Goal: Information Seeking & Learning: Learn about a topic

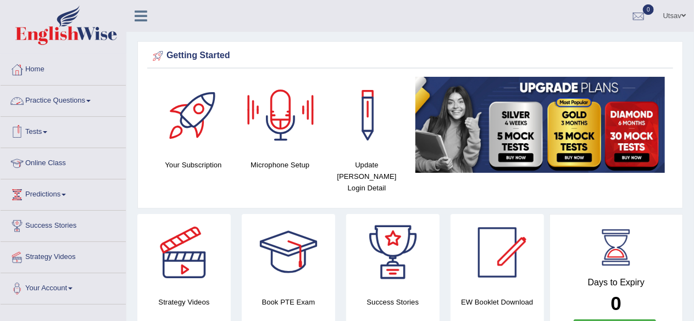
click at [91, 100] on span at bounding box center [88, 101] width 4 height 2
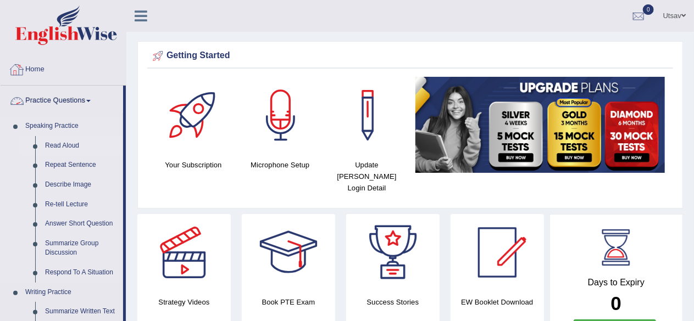
click at [65, 145] on link "Read Aloud" at bounding box center [81, 146] width 83 height 20
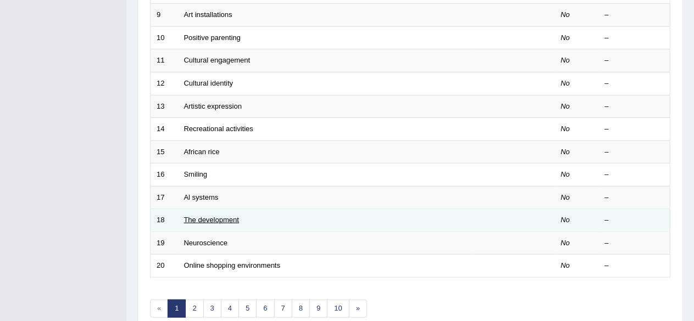
scroll to position [401, 0]
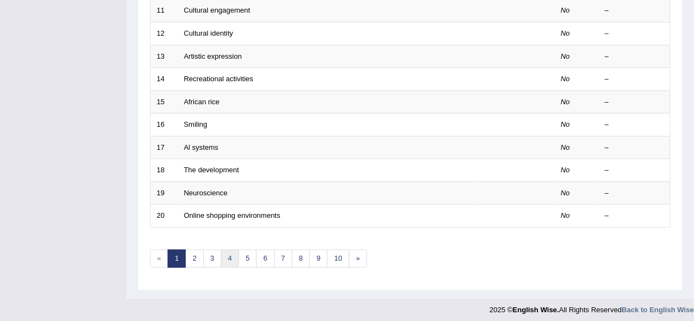
click at [229, 250] on link "4" at bounding box center [230, 259] width 18 height 18
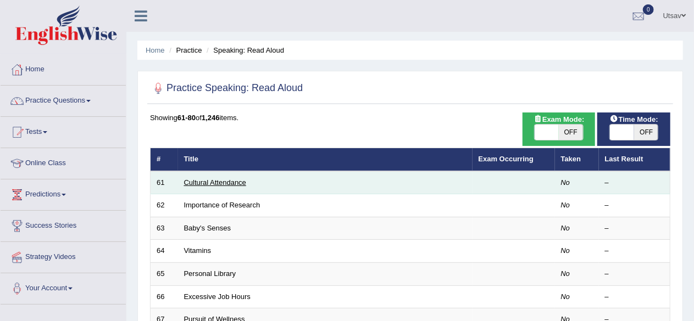
click at [211, 183] on link "Cultural Attendance" at bounding box center [215, 183] width 62 height 8
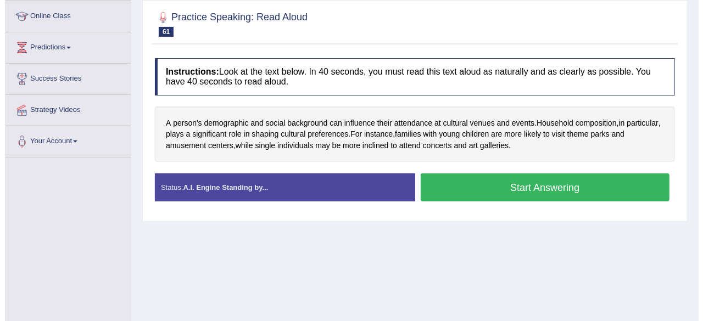
scroll to position [165, 0]
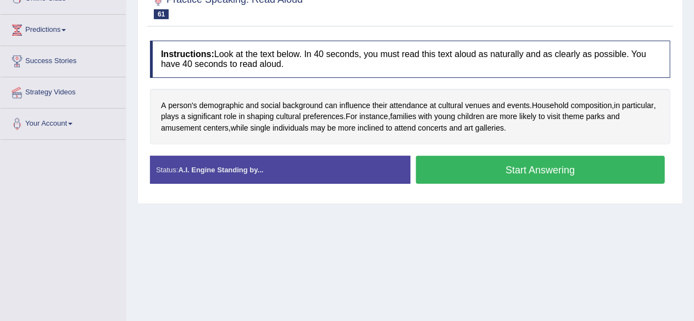
click at [526, 169] on button "Start Answering" at bounding box center [540, 170] width 249 height 28
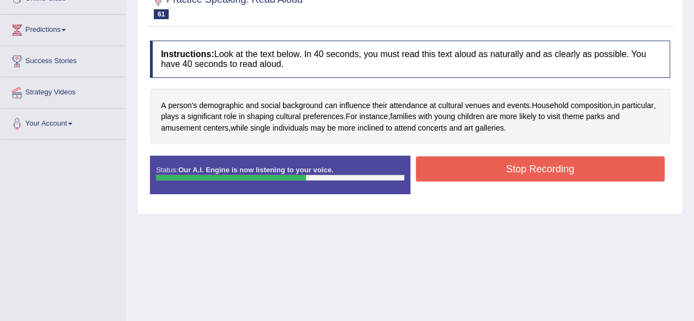
click at [512, 174] on button "Stop Recording" at bounding box center [540, 169] width 249 height 25
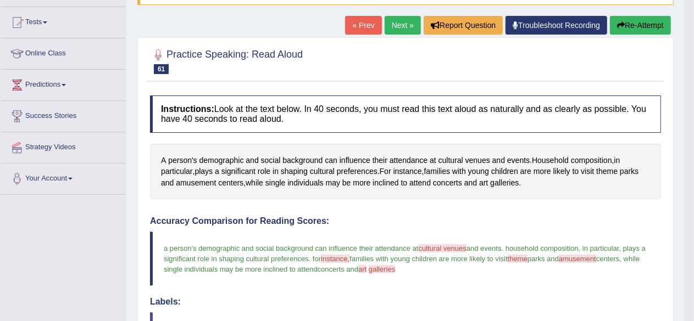
scroll to position [55, 0]
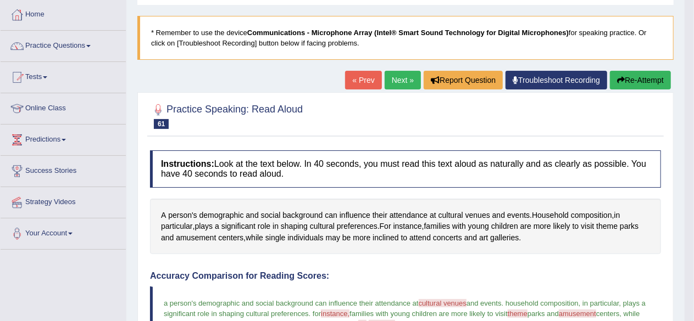
click at [395, 85] on link "Next »" at bounding box center [403, 80] width 36 height 19
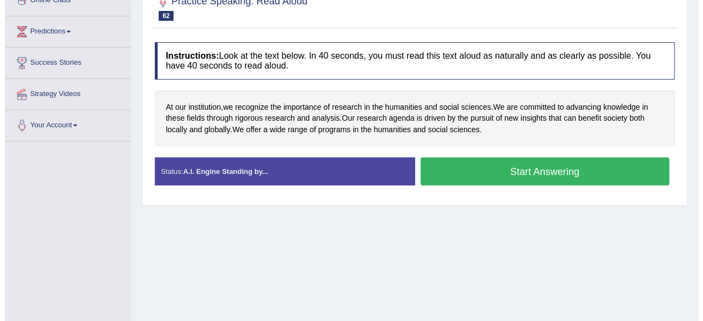
scroll to position [165, 0]
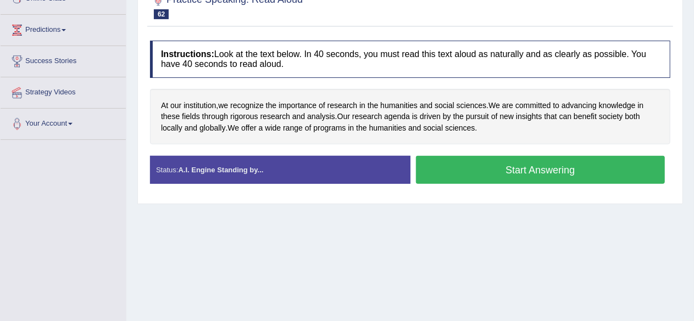
click at [464, 164] on button "Start Answering" at bounding box center [540, 170] width 249 height 28
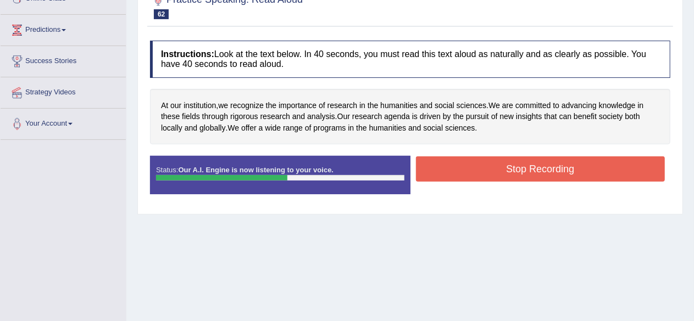
click at [464, 164] on button "Stop Recording" at bounding box center [540, 169] width 249 height 25
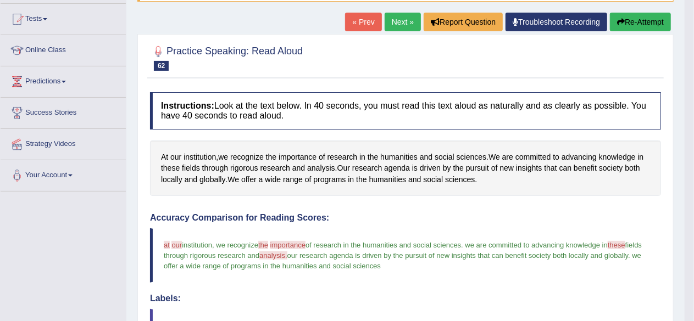
scroll to position [110, 0]
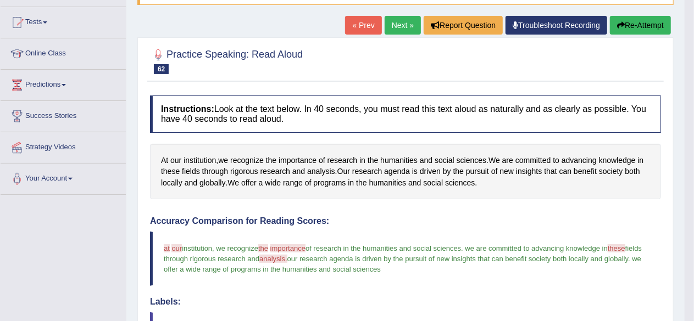
click at [400, 33] on link "Next »" at bounding box center [403, 25] width 36 height 19
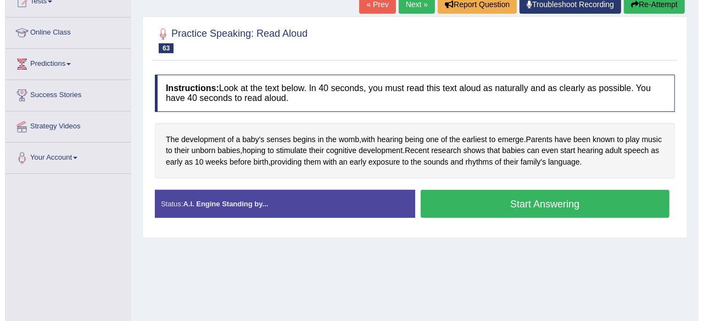
scroll to position [165, 0]
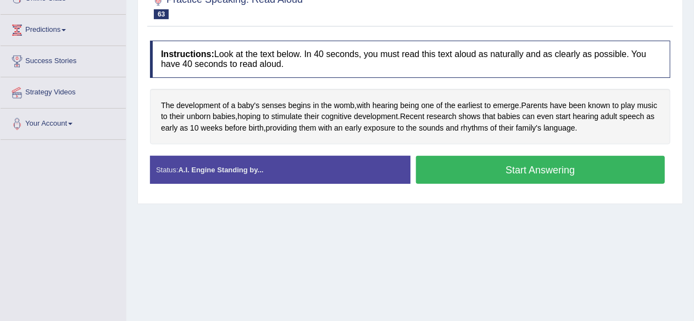
click at [473, 158] on button "Start Answering" at bounding box center [540, 170] width 249 height 28
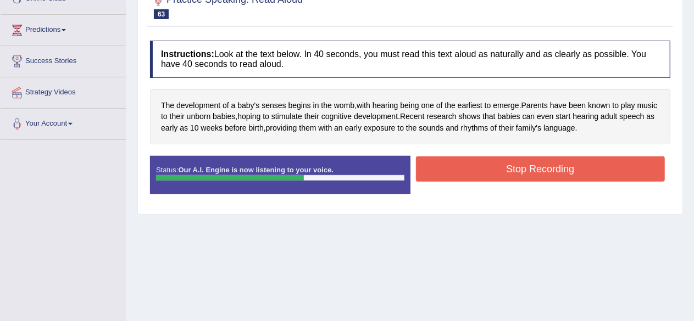
click at [495, 169] on button "Stop Recording" at bounding box center [540, 169] width 249 height 25
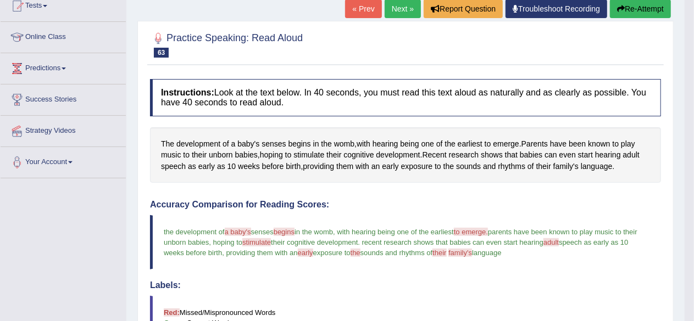
scroll to position [110, 0]
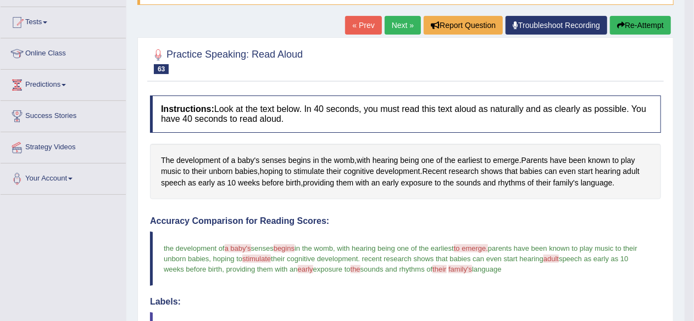
click at [400, 27] on link "Next »" at bounding box center [403, 25] width 36 height 19
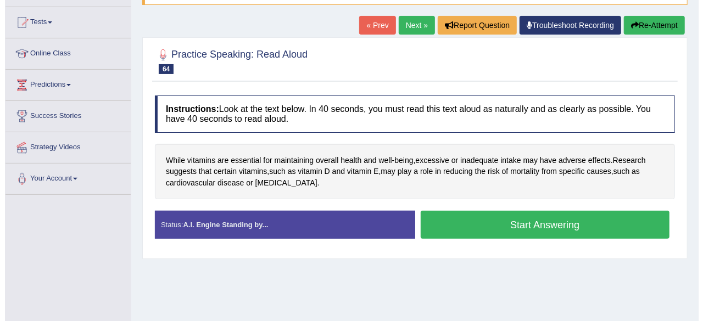
scroll to position [165, 0]
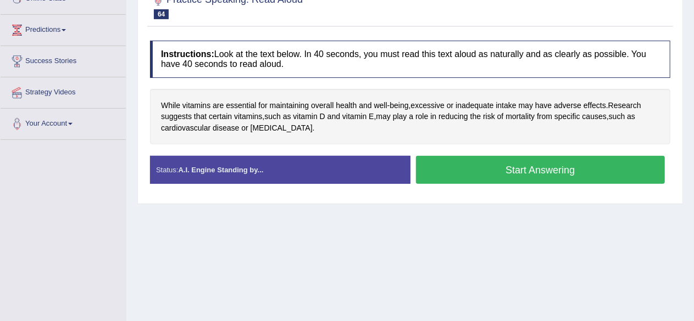
click at [460, 175] on button "Start Answering" at bounding box center [540, 170] width 249 height 28
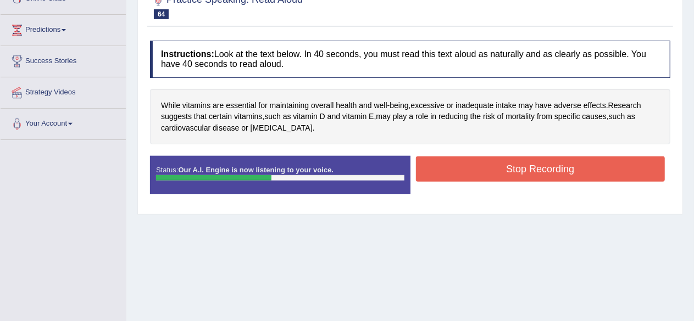
click at [493, 168] on button "Stop Recording" at bounding box center [540, 169] width 249 height 25
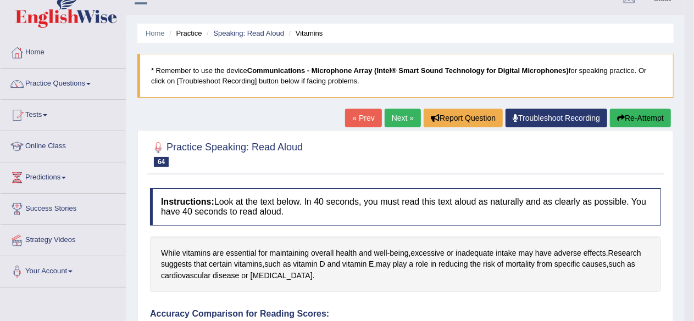
scroll to position [0, 0]
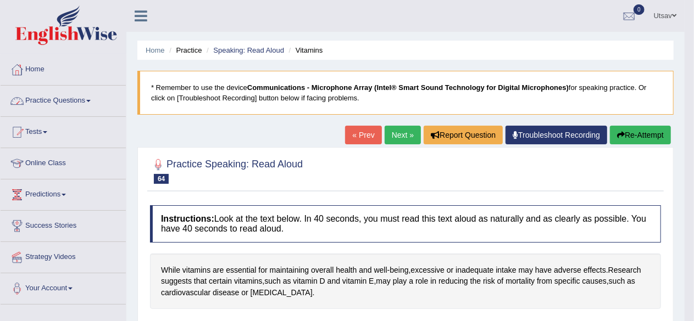
click at [90, 98] on link "Practice Questions" at bounding box center [63, 99] width 125 height 27
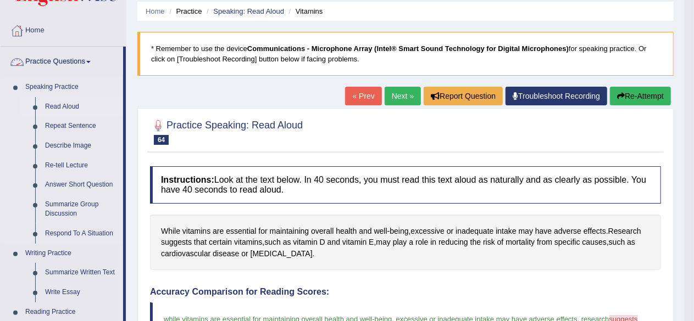
scroll to position [110, 0]
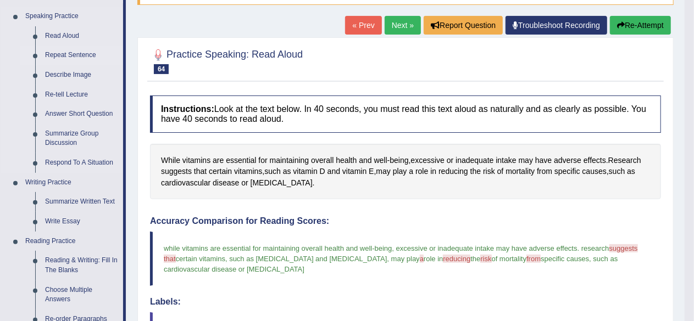
click at [67, 57] on link "Repeat Sentence" at bounding box center [81, 56] width 83 height 20
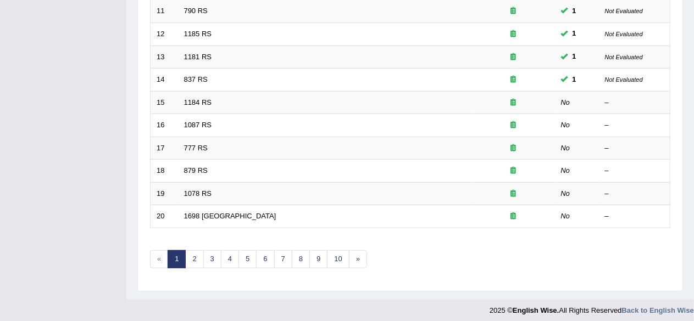
scroll to position [401, 0]
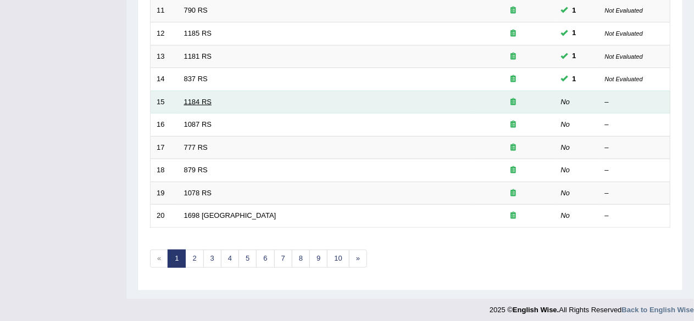
click at [198, 98] on link "1184 RS" at bounding box center [198, 102] width 28 height 8
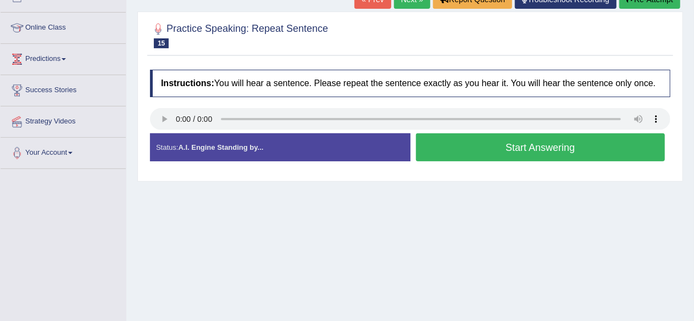
scroll to position [165, 0]
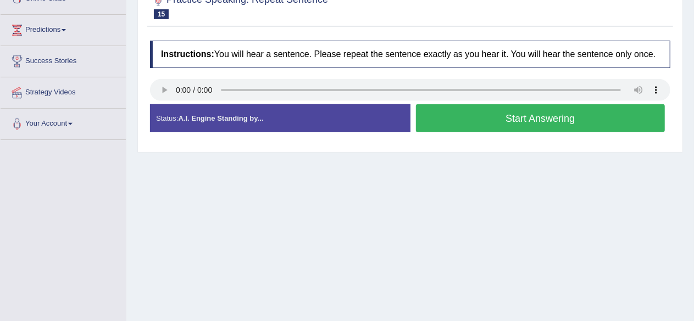
click at [458, 123] on button "Start Answering" at bounding box center [540, 118] width 249 height 28
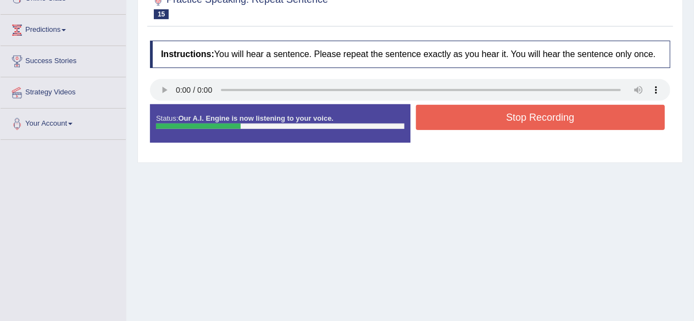
click at [458, 123] on button "Stop Recording" at bounding box center [540, 117] width 249 height 25
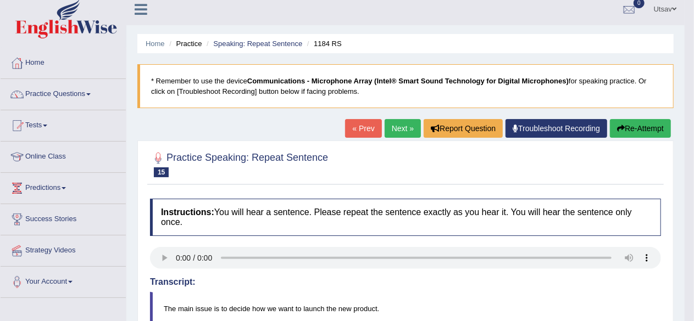
scroll to position [0, 0]
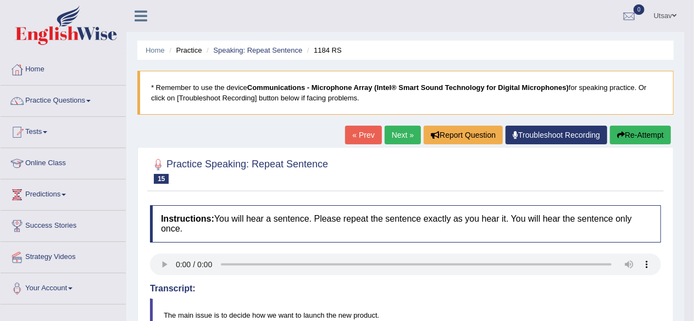
click at [411, 127] on link "Next »" at bounding box center [403, 135] width 36 height 19
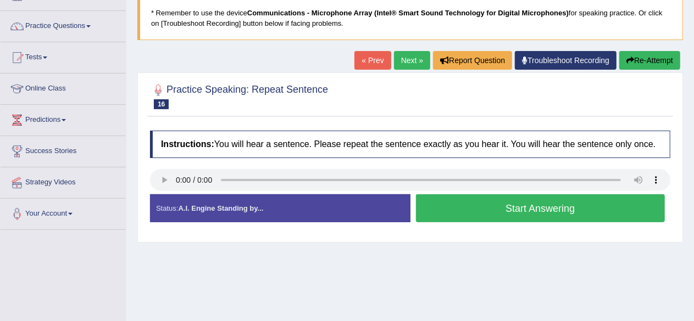
scroll to position [110, 0]
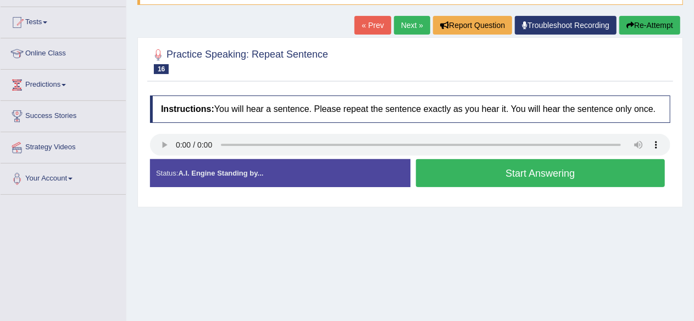
click at [445, 172] on button "Start Answering" at bounding box center [540, 173] width 249 height 28
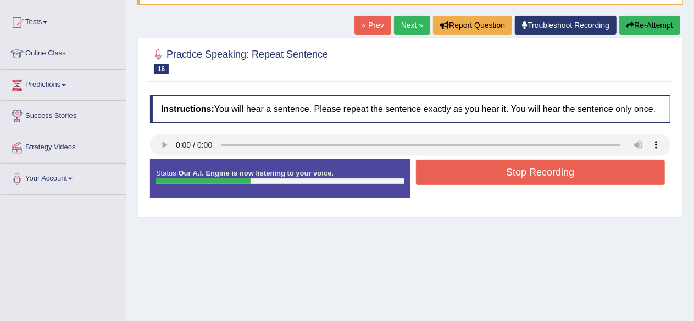
click at [445, 172] on button "Stop Recording" at bounding box center [540, 172] width 249 height 25
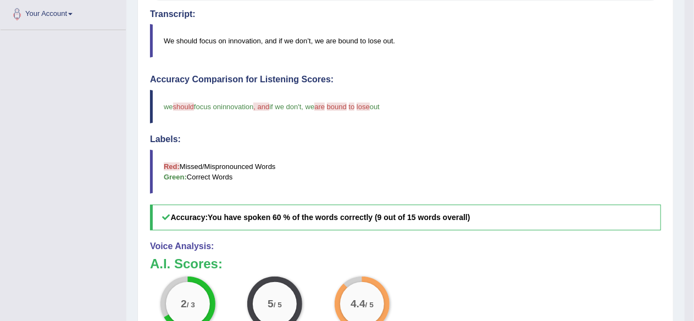
scroll to position [55, 0]
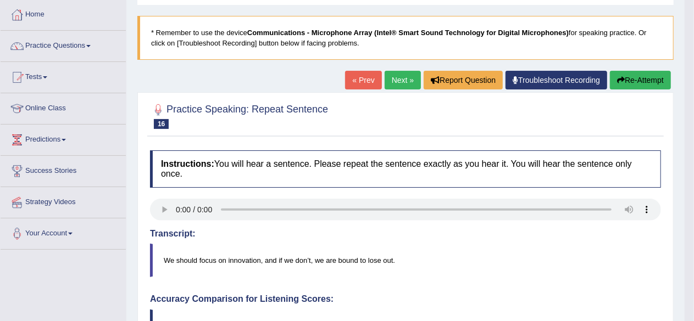
click at [393, 87] on link "Next »" at bounding box center [403, 80] width 36 height 19
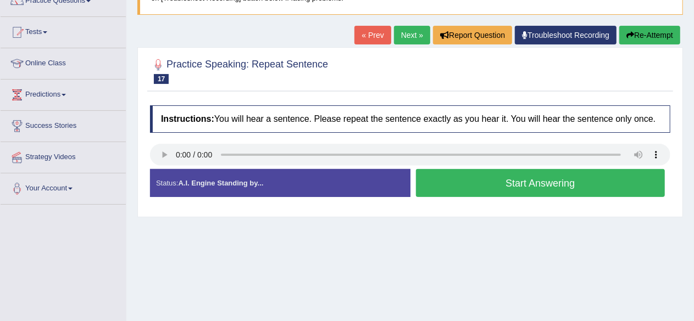
scroll to position [110, 0]
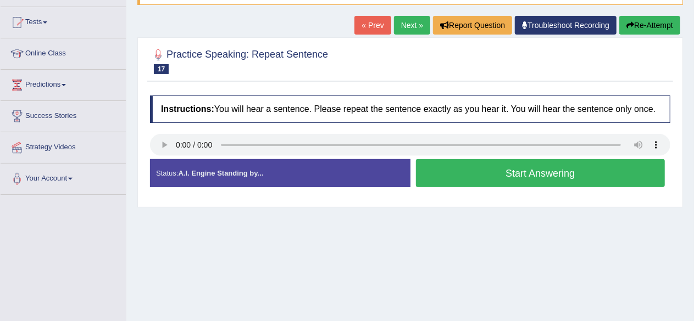
click at [484, 179] on button "Start Answering" at bounding box center [540, 173] width 249 height 28
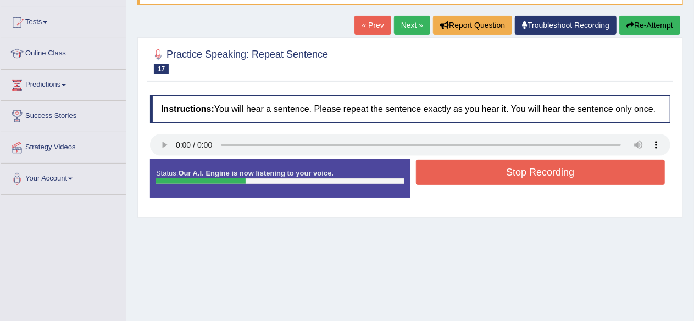
click at [484, 179] on button "Stop Recording" at bounding box center [540, 172] width 249 height 25
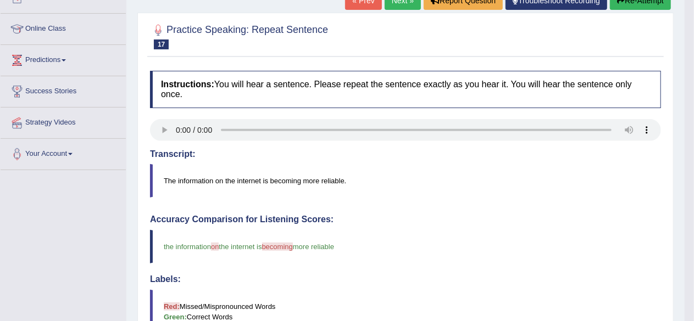
scroll to position [0, 0]
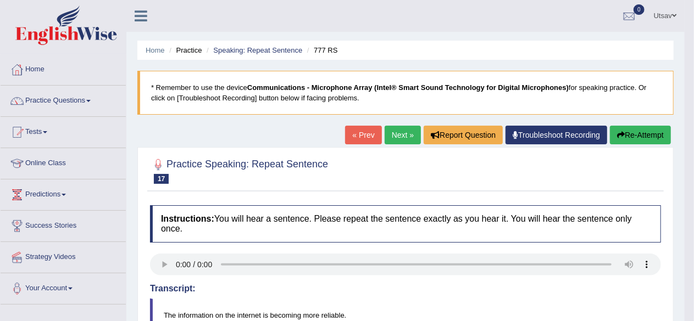
click at [405, 137] on link "Next »" at bounding box center [403, 135] width 36 height 19
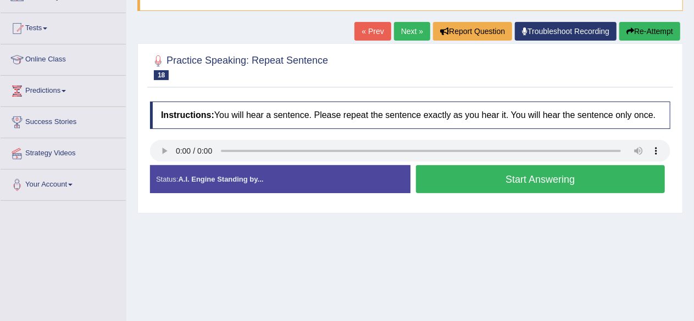
scroll to position [110, 0]
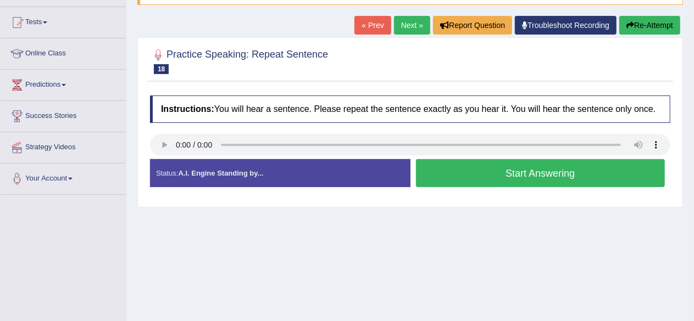
click at [471, 169] on button "Start Answering" at bounding box center [540, 173] width 249 height 28
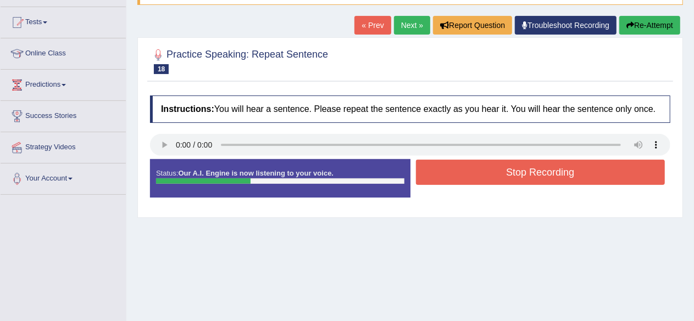
click at [471, 169] on button "Stop Recording" at bounding box center [540, 172] width 249 height 25
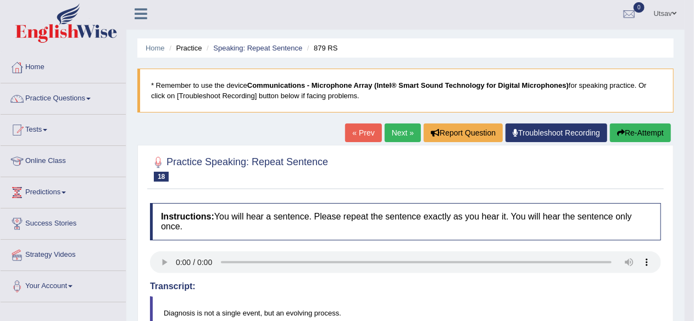
scroll to position [0, 0]
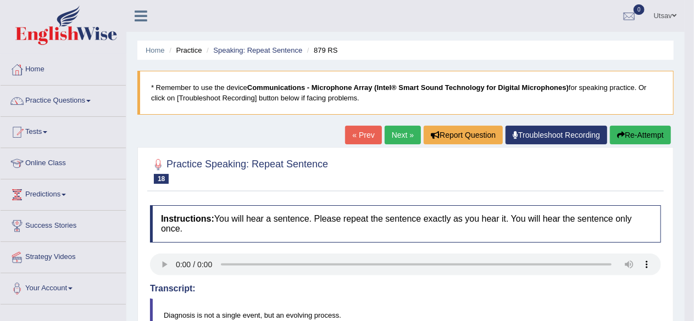
click at [407, 135] on link "Next »" at bounding box center [403, 135] width 36 height 19
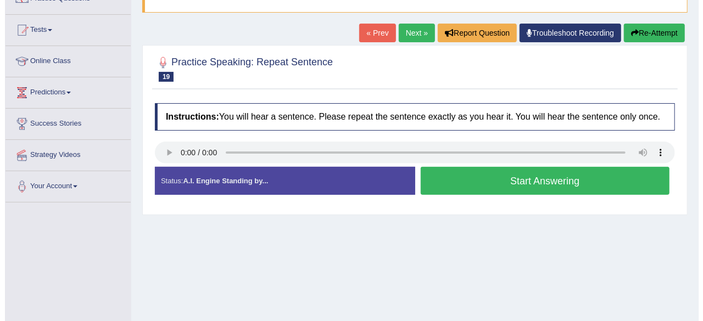
scroll to position [165, 0]
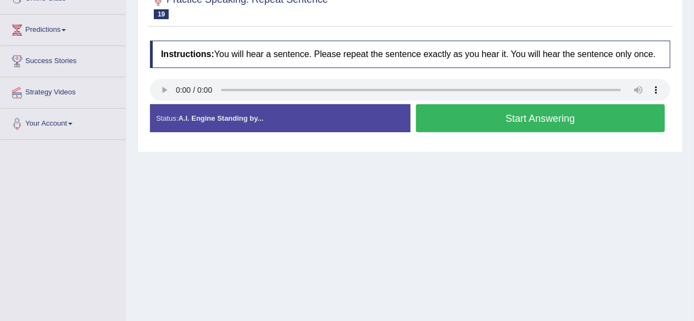
click at [436, 109] on button "Start Answering" at bounding box center [540, 118] width 249 height 28
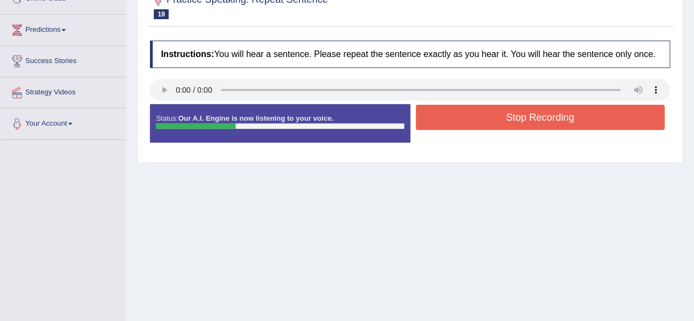
click at [436, 109] on button "Stop Recording" at bounding box center [540, 117] width 249 height 25
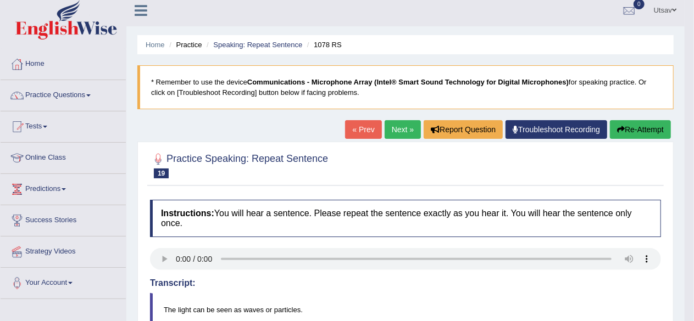
scroll to position [0, 0]
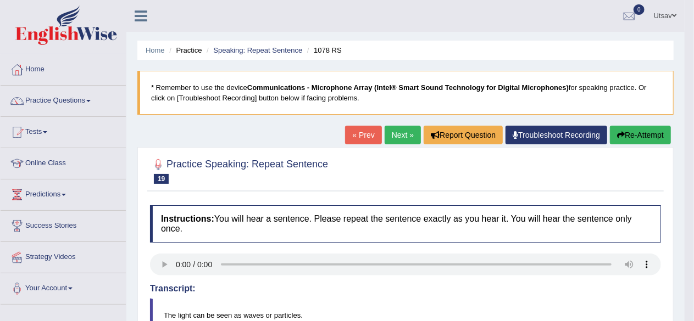
click at [407, 131] on link "Next »" at bounding box center [403, 135] width 36 height 19
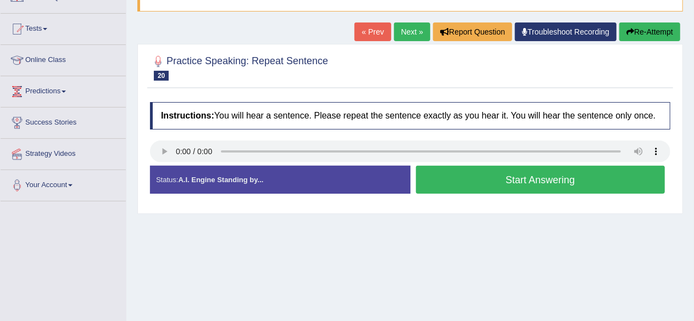
scroll to position [110, 0]
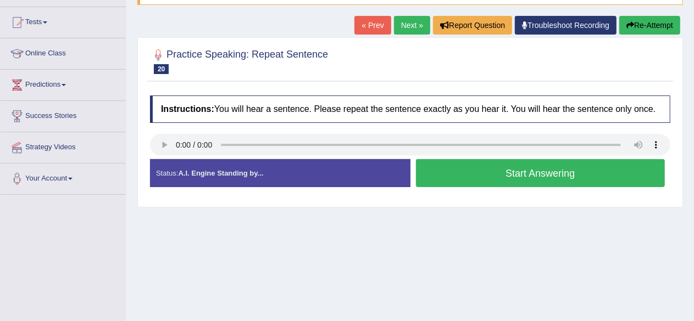
click at [443, 170] on button "Start Answering" at bounding box center [540, 173] width 249 height 28
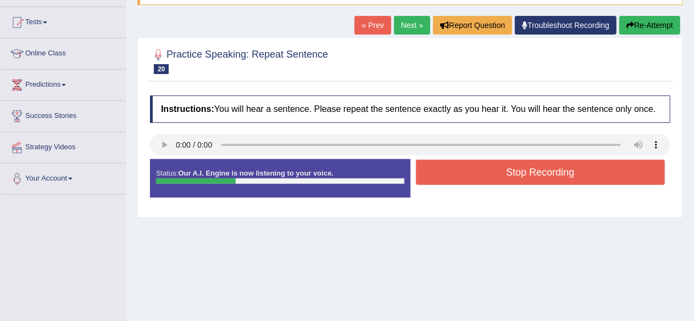
click at [443, 170] on button "Stop Recording" at bounding box center [540, 172] width 249 height 25
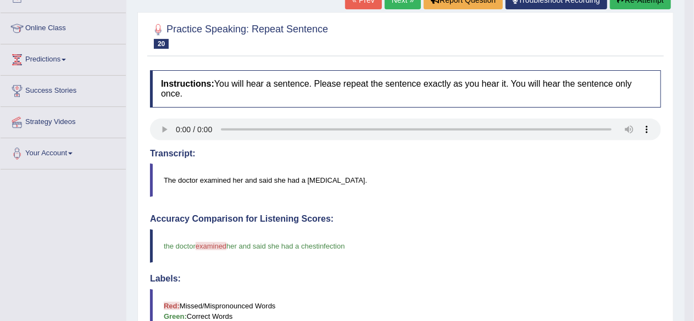
scroll to position [55, 0]
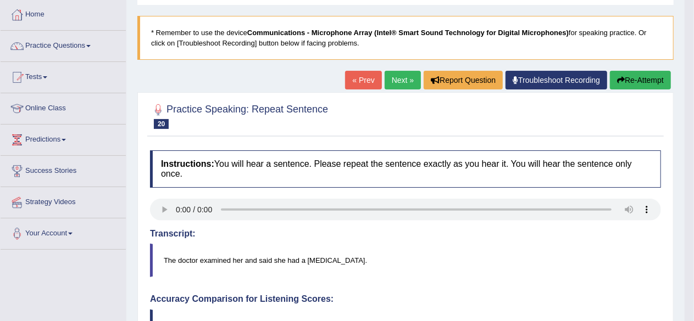
click at [386, 88] on link "Next »" at bounding box center [403, 80] width 36 height 19
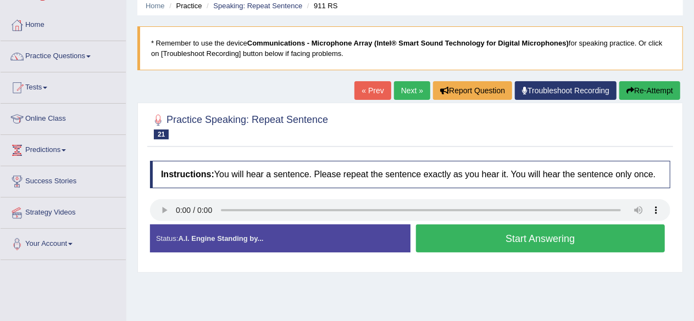
scroll to position [110, 0]
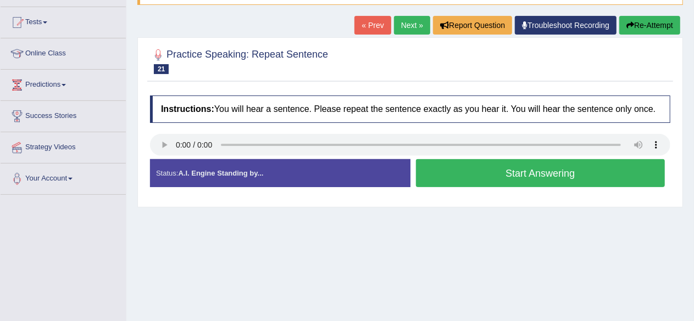
click at [447, 174] on button "Start Answering" at bounding box center [540, 173] width 249 height 28
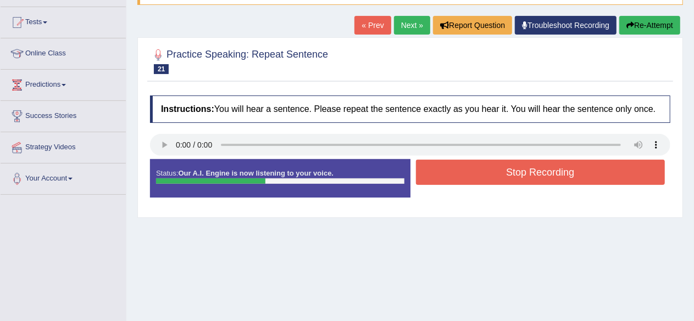
click at [447, 174] on button "Stop Recording" at bounding box center [540, 172] width 249 height 25
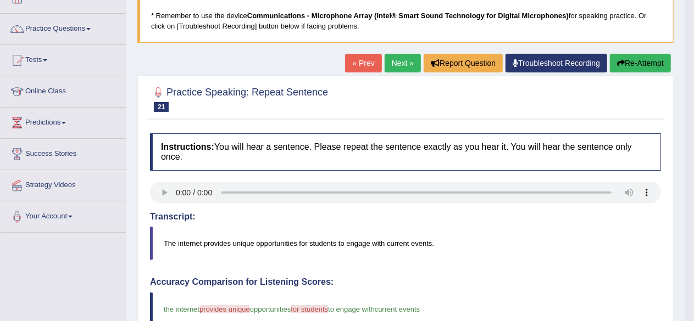
scroll to position [55, 0]
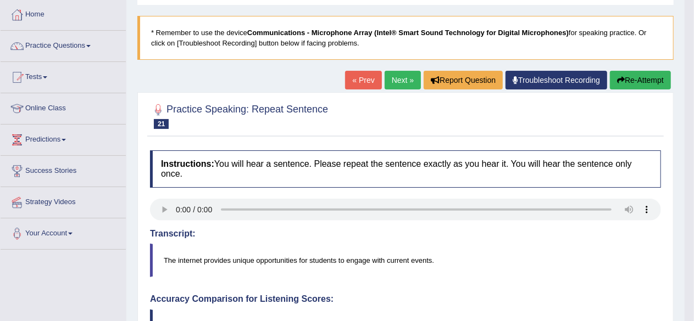
click at [390, 83] on link "Next »" at bounding box center [403, 80] width 36 height 19
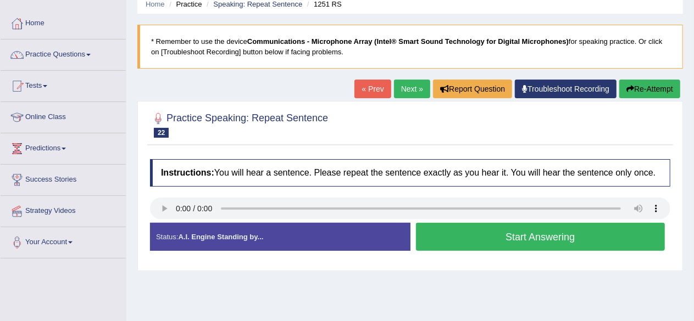
scroll to position [110, 0]
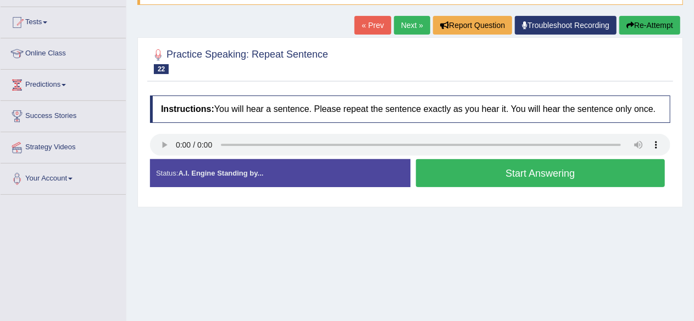
click at [457, 174] on button "Start Answering" at bounding box center [540, 173] width 249 height 28
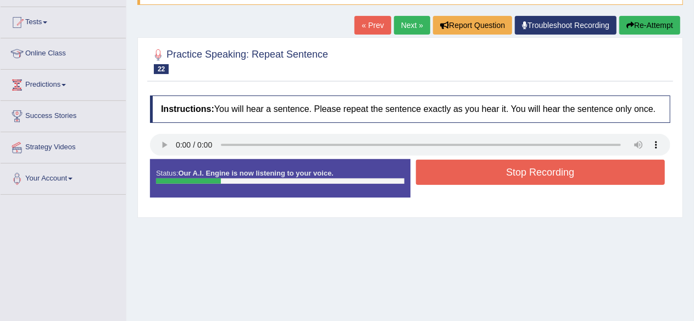
click at [457, 174] on button "Stop Recording" at bounding box center [540, 172] width 249 height 25
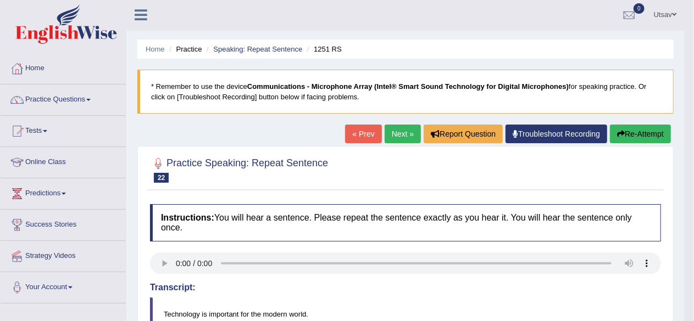
scroll to position [0, 0]
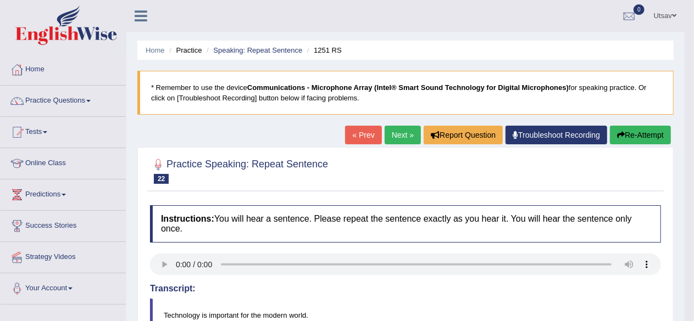
click at [399, 141] on link "Next »" at bounding box center [403, 135] width 36 height 19
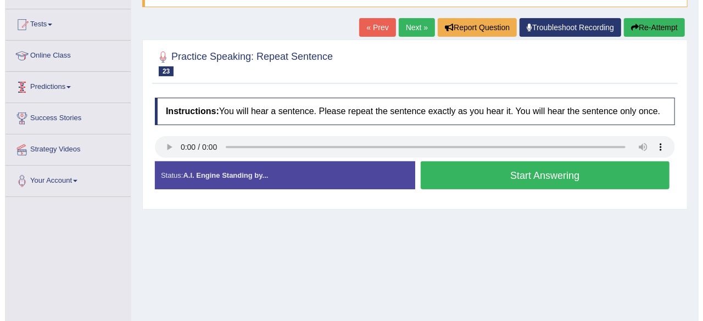
scroll to position [110, 0]
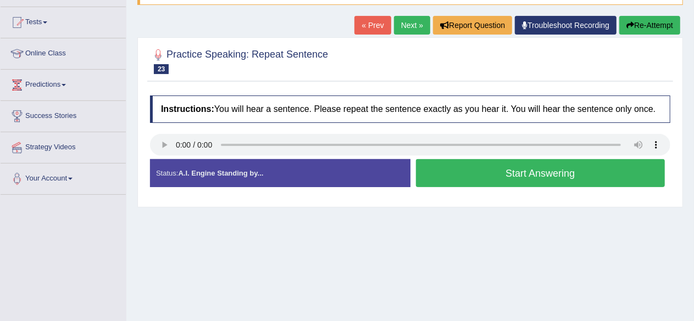
click at [489, 169] on button "Start Answering" at bounding box center [540, 173] width 249 height 28
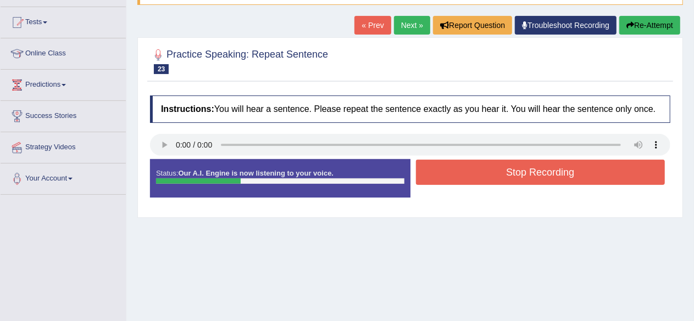
click at [489, 169] on button "Stop Recording" at bounding box center [540, 172] width 249 height 25
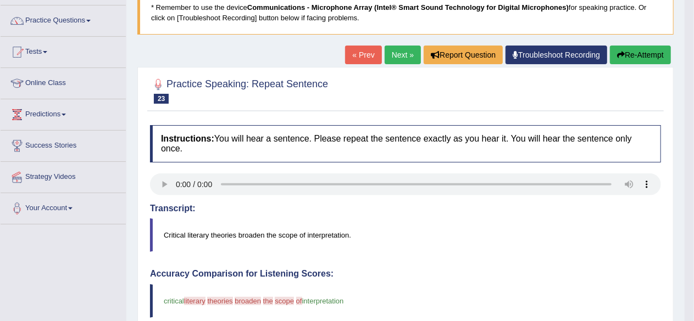
scroll to position [55, 0]
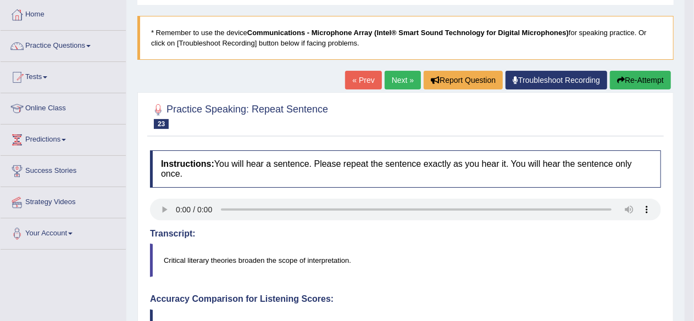
click at [395, 83] on link "Next »" at bounding box center [403, 80] width 36 height 19
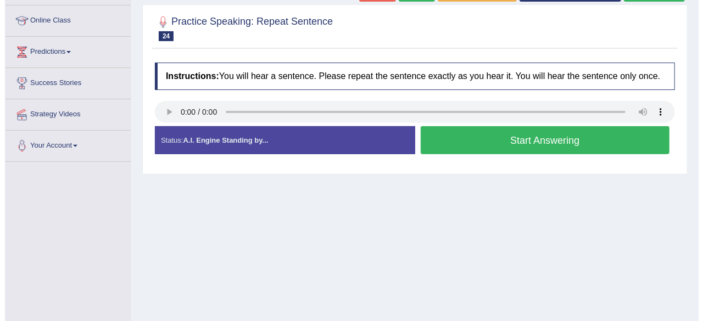
scroll to position [165, 0]
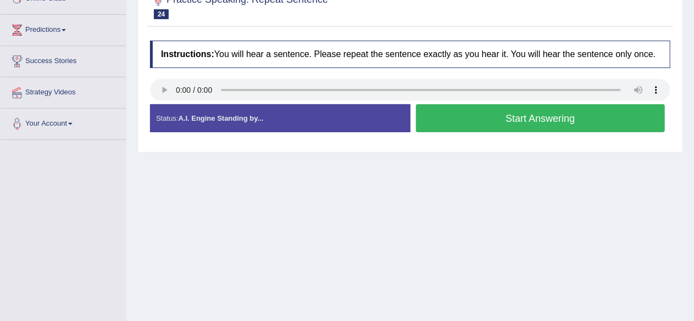
click at [499, 114] on button "Start Answering" at bounding box center [540, 118] width 249 height 28
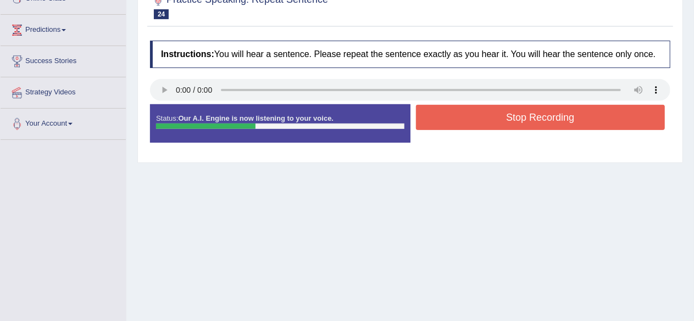
click at [499, 114] on button "Stop Recording" at bounding box center [540, 117] width 249 height 25
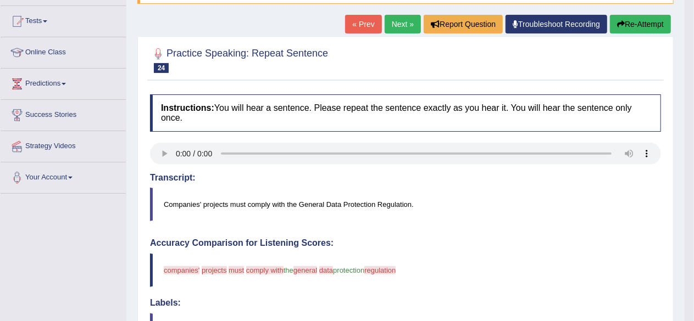
scroll to position [110, 0]
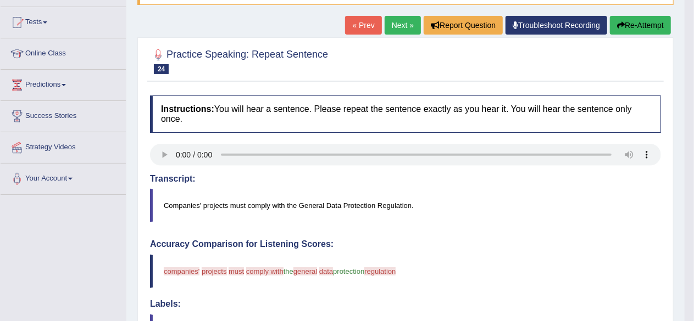
click at [407, 20] on link "Next »" at bounding box center [403, 25] width 36 height 19
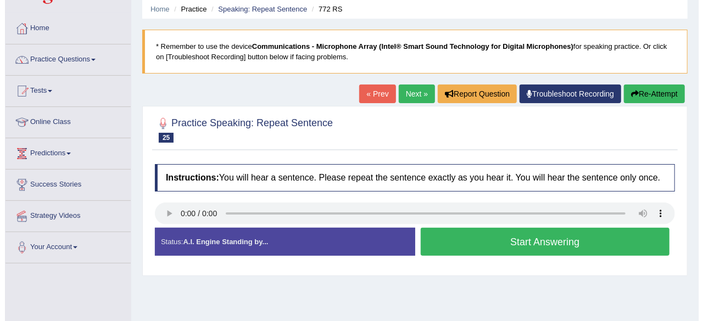
scroll to position [110, 0]
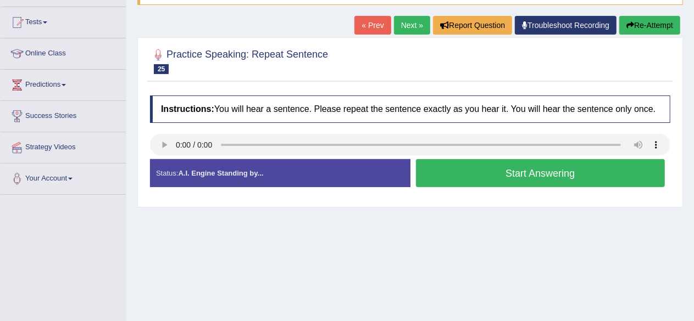
click at [501, 176] on button "Start Answering" at bounding box center [540, 173] width 249 height 28
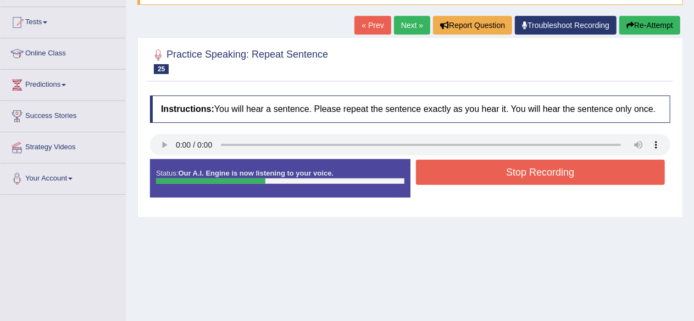
click at [501, 176] on button "Stop Recording" at bounding box center [540, 172] width 249 height 25
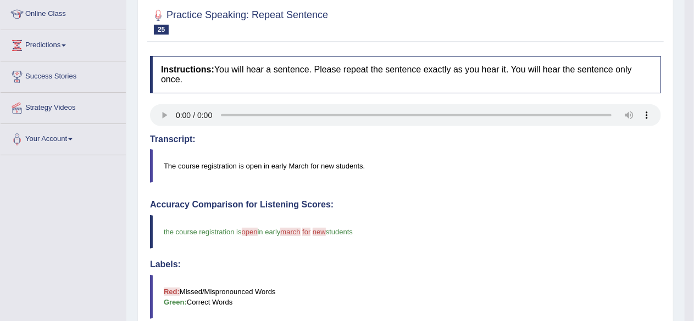
scroll to position [0, 0]
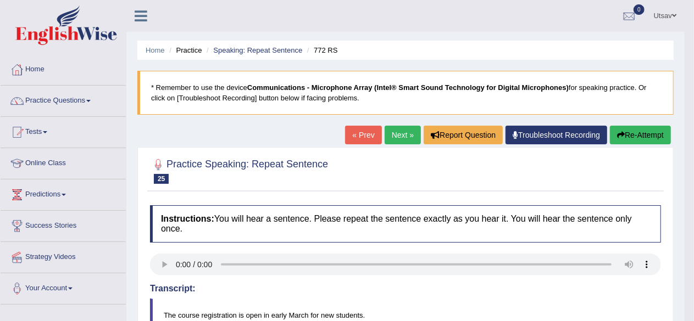
click at [413, 139] on link "Next »" at bounding box center [403, 135] width 36 height 19
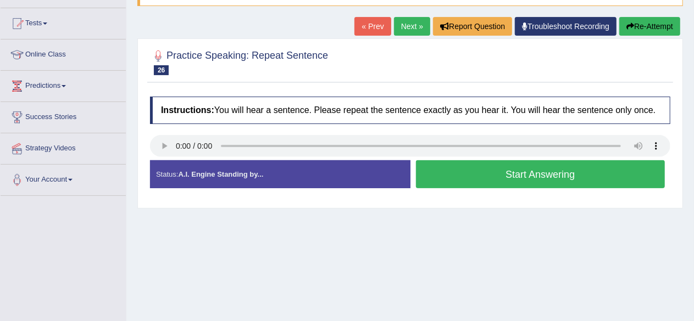
scroll to position [110, 0]
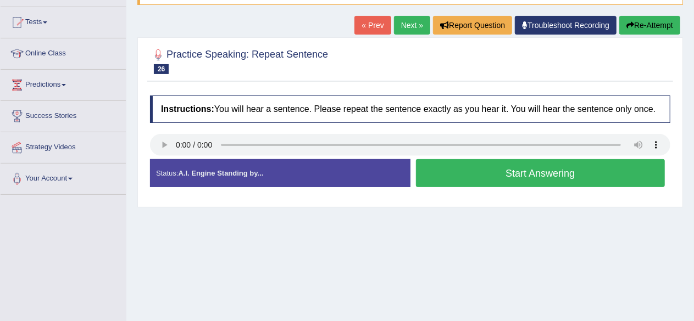
click at [480, 172] on button "Start Answering" at bounding box center [540, 173] width 249 height 28
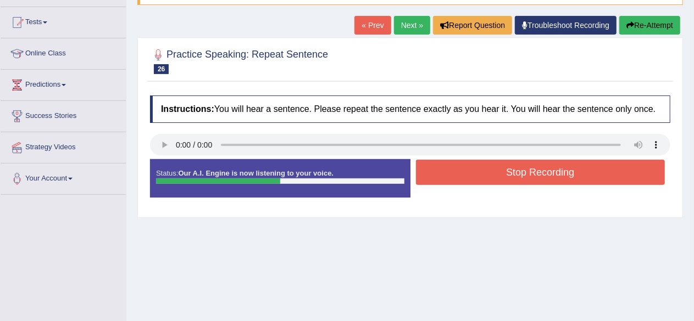
click at [480, 172] on button "Stop Recording" at bounding box center [540, 172] width 249 height 25
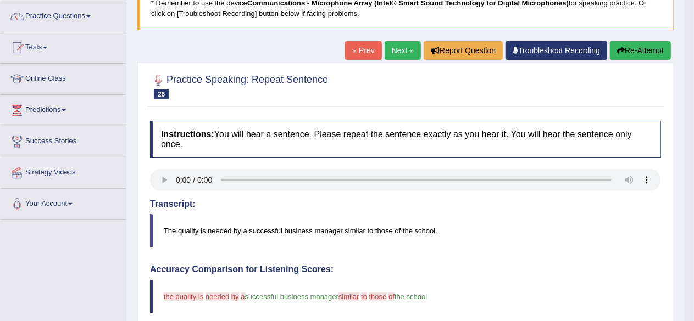
scroll to position [55, 0]
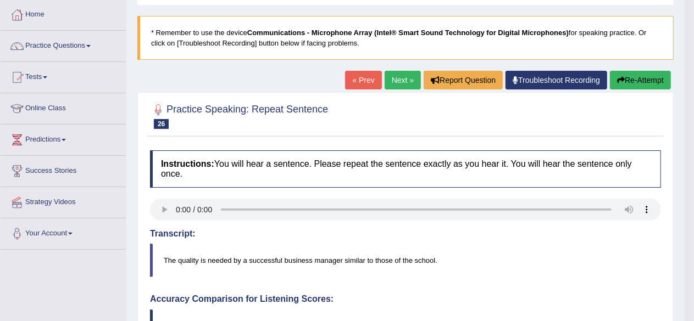
click at [387, 84] on link "Next »" at bounding box center [403, 80] width 36 height 19
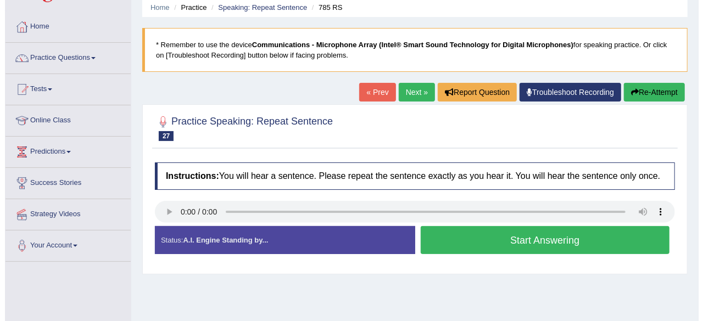
scroll to position [110, 0]
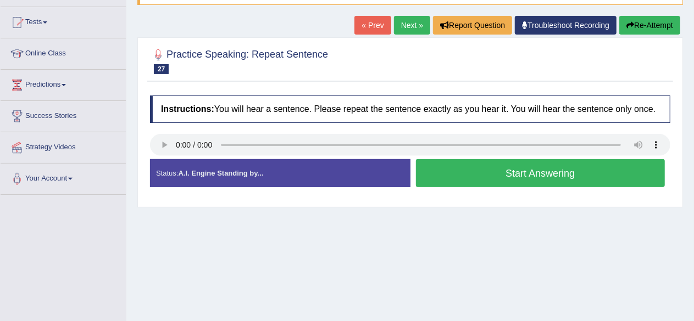
click at [487, 176] on button "Start Answering" at bounding box center [540, 173] width 249 height 28
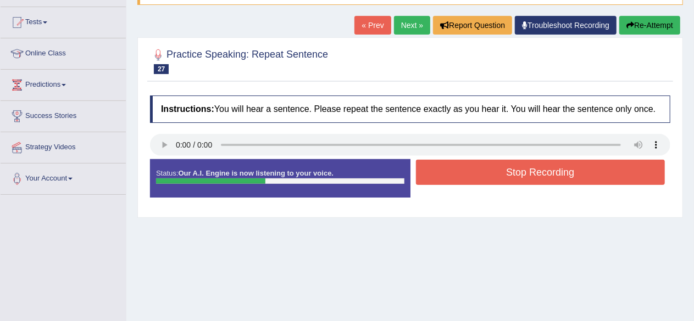
click at [487, 176] on button "Stop Recording" at bounding box center [540, 172] width 249 height 25
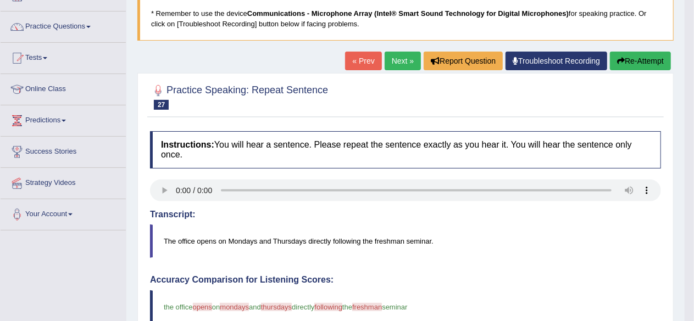
scroll to position [53, 0]
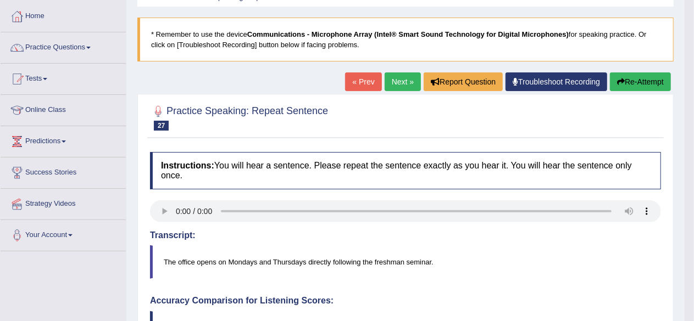
click at [395, 87] on link "Next »" at bounding box center [403, 82] width 36 height 19
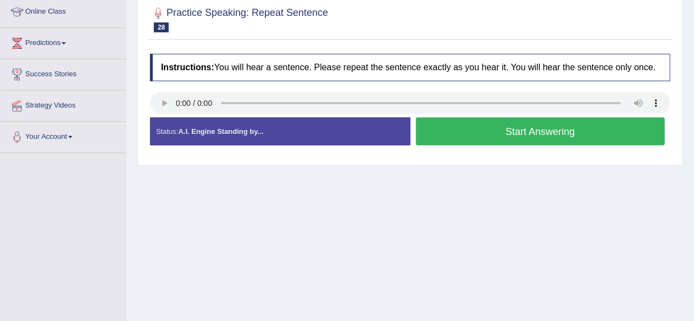
scroll to position [165, 0]
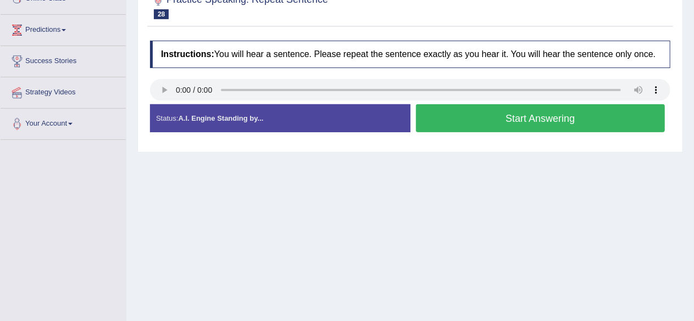
click at [470, 121] on button "Start Answering" at bounding box center [540, 118] width 249 height 28
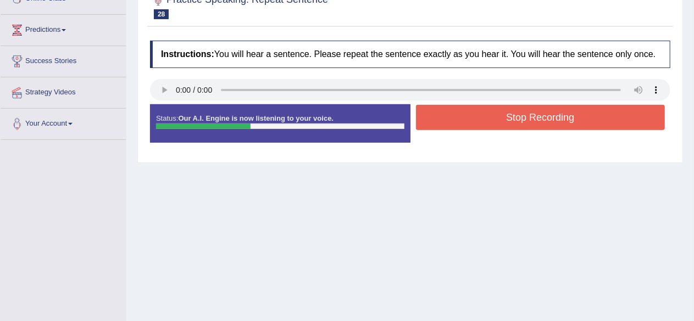
click at [470, 121] on button "Stop Recording" at bounding box center [540, 117] width 249 height 25
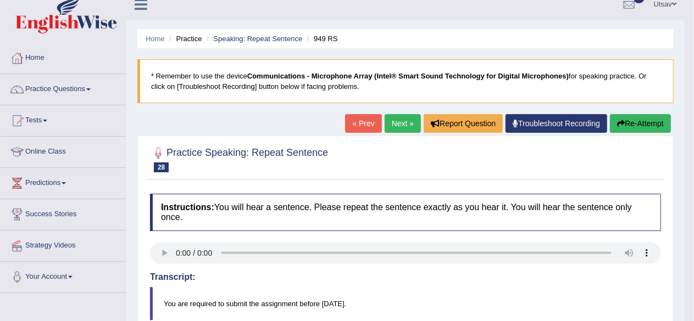
scroll to position [0, 0]
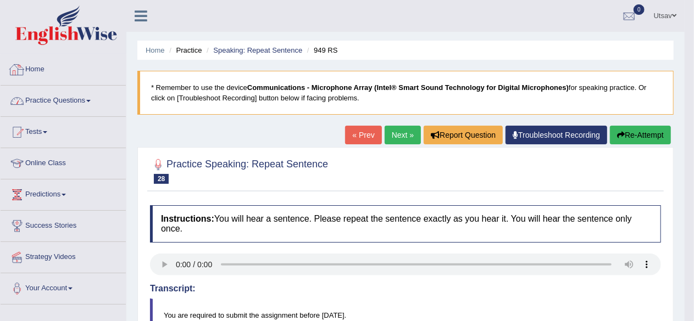
click at [87, 98] on link "Practice Questions" at bounding box center [63, 99] width 125 height 27
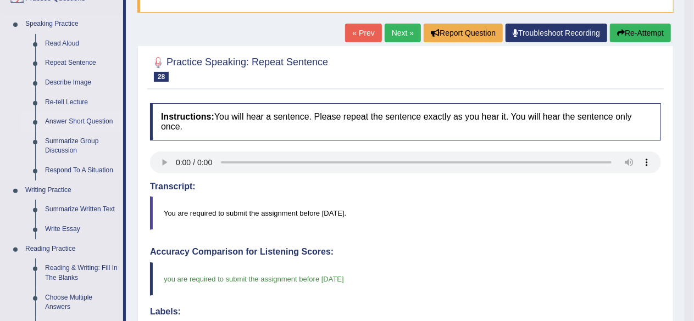
scroll to position [110, 0]
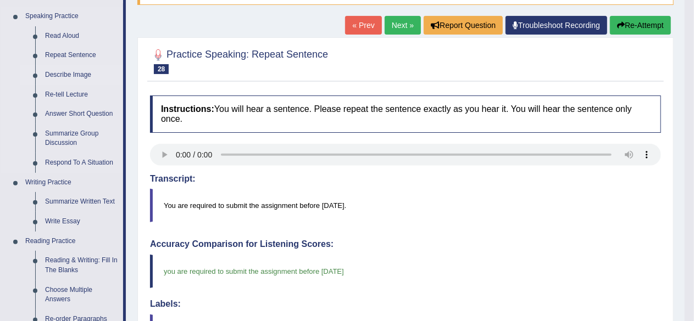
click at [78, 71] on link "Describe Image" at bounding box center [81, 75] width 83 height 20
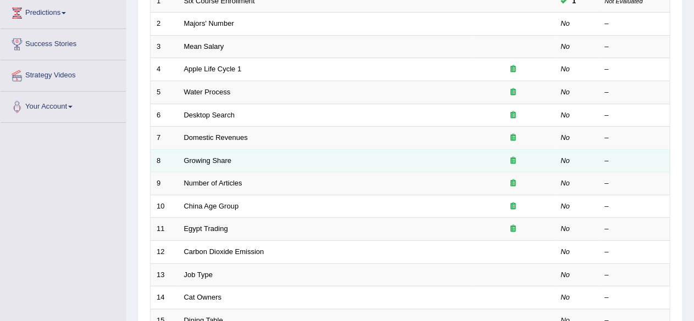
scroll to position [165, 0]
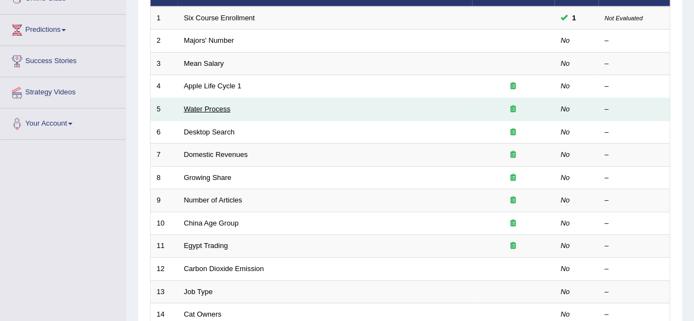
click at [214, 105] on link "Water Process" at bounding box center [207, 109] width 47 height 8
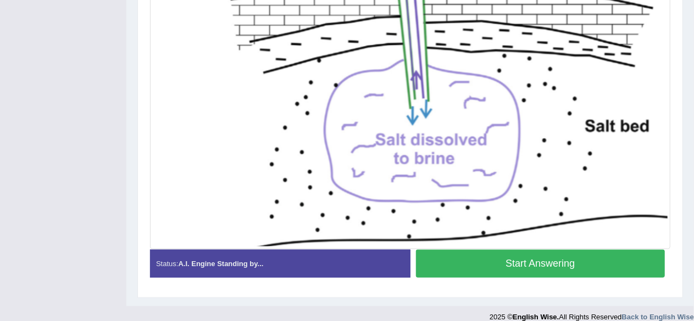
scroll to position [368, 0]
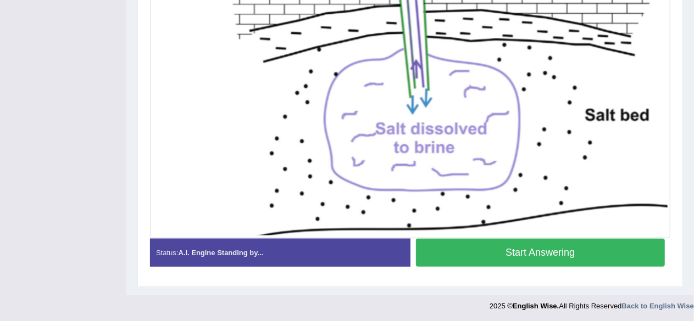
click at [525, 243] on button "Start Answering" at bounding box center [540, 253] width 249 height 28
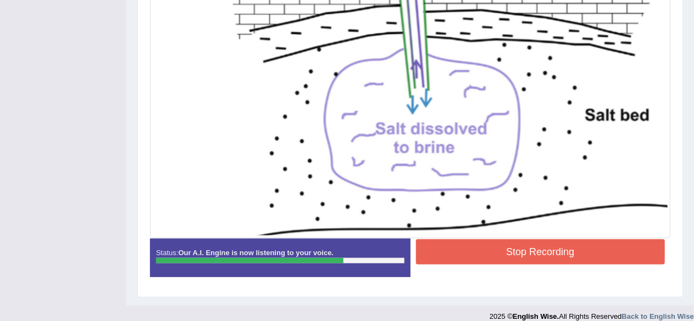
click at [488, 255] on button "Stop Recording" at bounding box center [540, 252] width 249 height 25
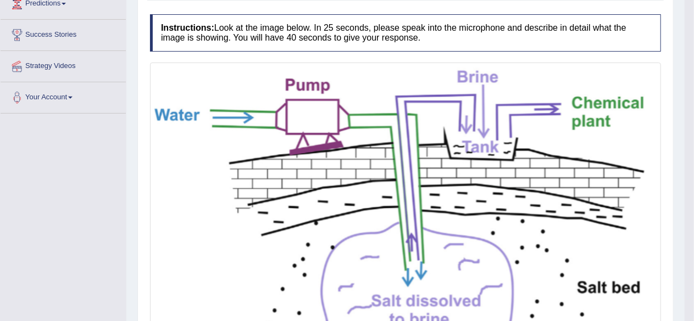
scroll to position [45, 0]
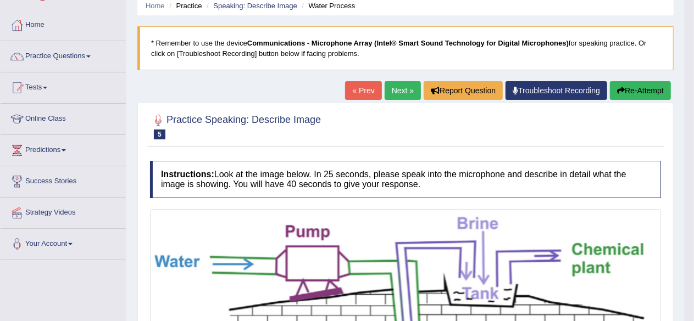
click at [397, 88] on link "Next »" at bounding box center [403, 90] width 36 height 19
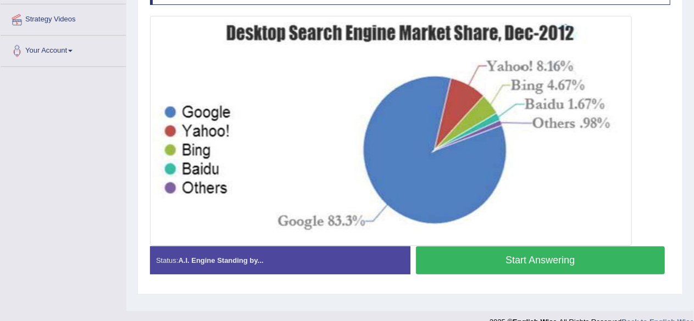
scroll to position [255, 0]
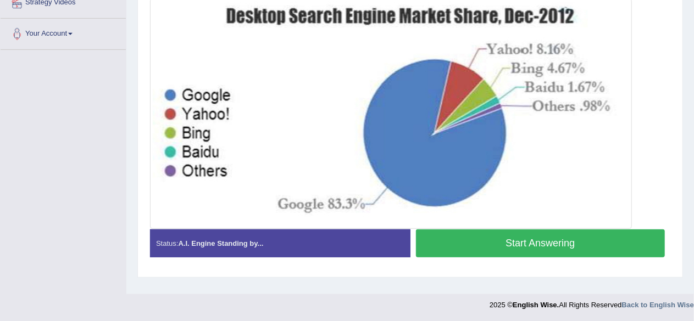
click at [529, 234] on button "Start Answering" at bounding box center [540, 244] width 249 height 28
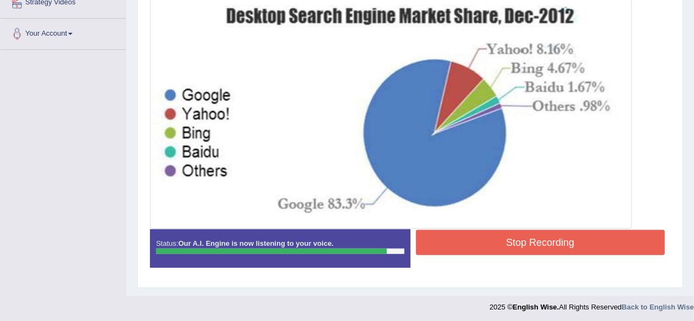
click at [521, 245] on button "Stop Recording" at bounding box center [540, 242] width 249 height 25
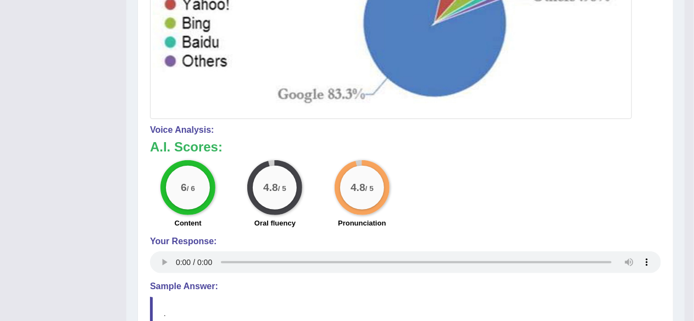
scroll to position [90, 0]
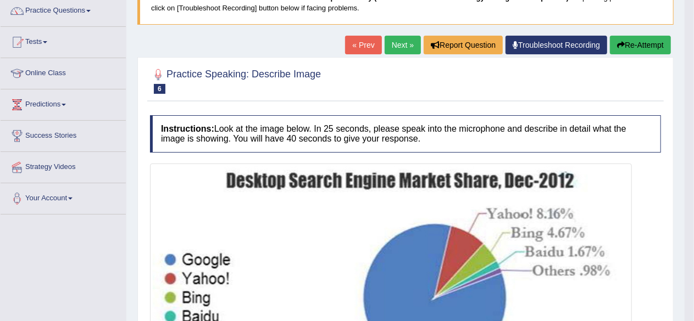
click at [392, 40] on link "Next »" at bounding box center [403, 45] width 36 height 19
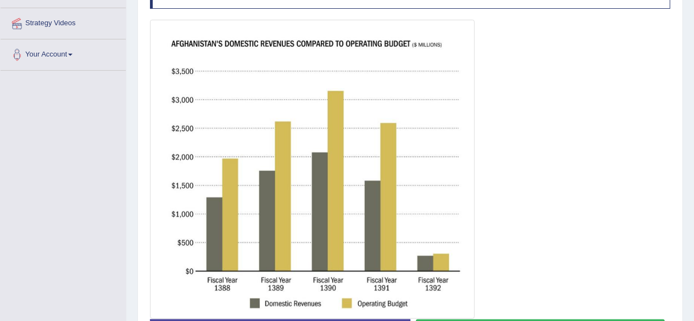
scroll to position [289, 0]
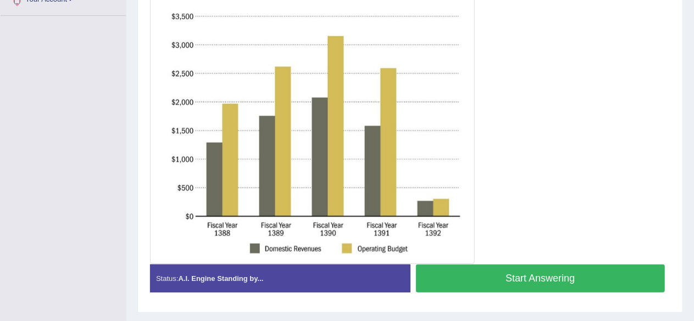
click at [540, 280] on button "Start Answering" at bounding box center [540, 279] width 249 height 28
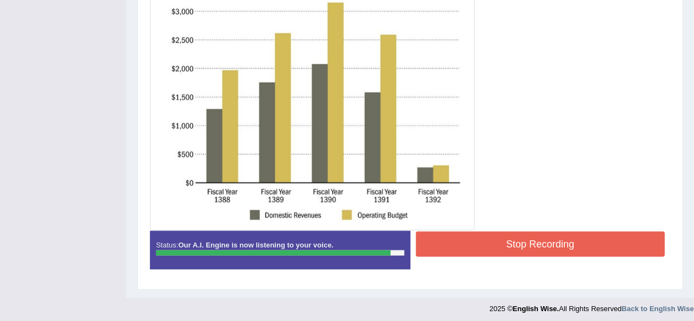
scroll to position [324, 0]
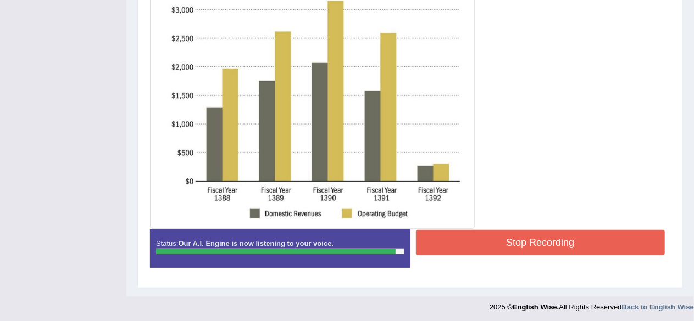
click at [463, 247] on button "Stop Recording" at bounding box center [540, 242] width 249 height 25
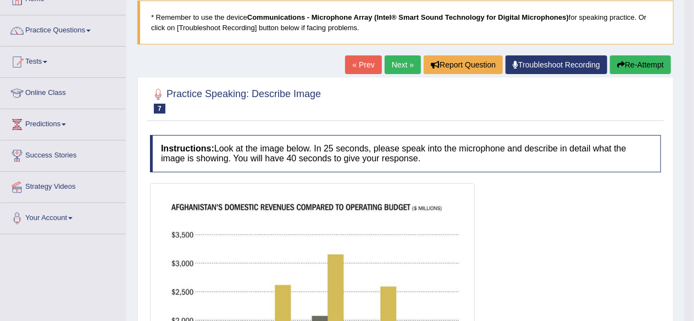
scroll to position [0, 0]
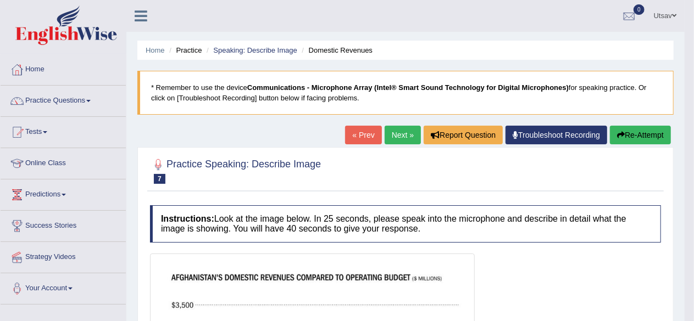
click at [407, 136] on link "Next »" at bounding box center [403, 135] width 36 height 19
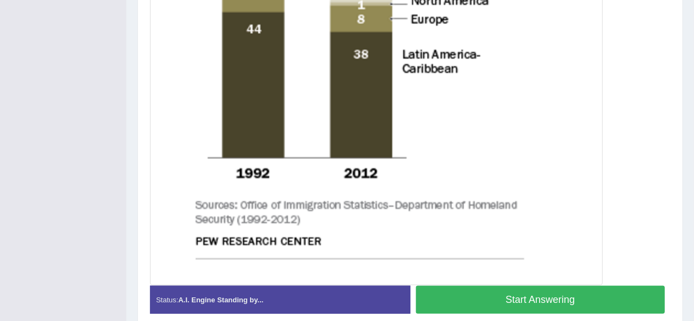
scroll to position [600, 0]
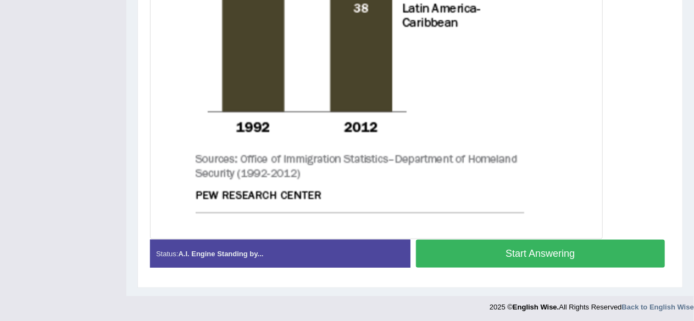
click at [526, 244] on button "Start Answering" at bounding box center [540, 254] width 249 height 28
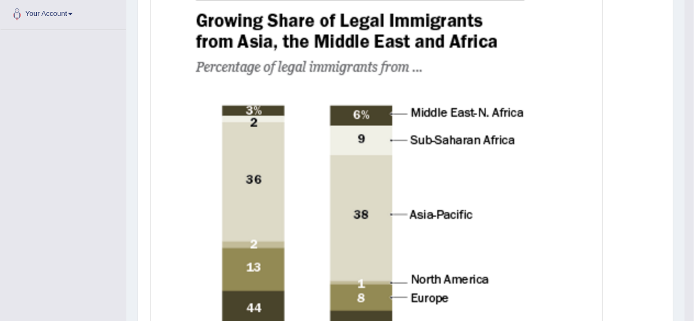
scroll to position [105, 0]
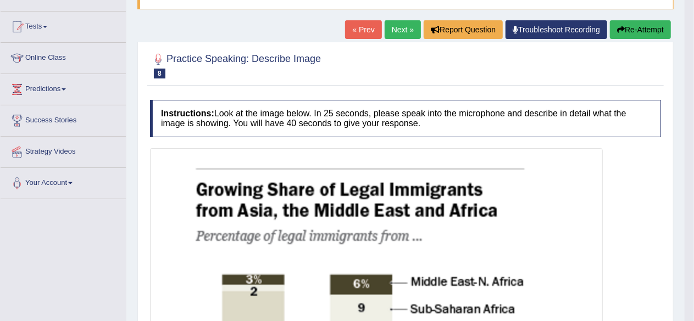
click at [397, 36] on link "Next »" at bounding box center [403, 29] width 36 height 19
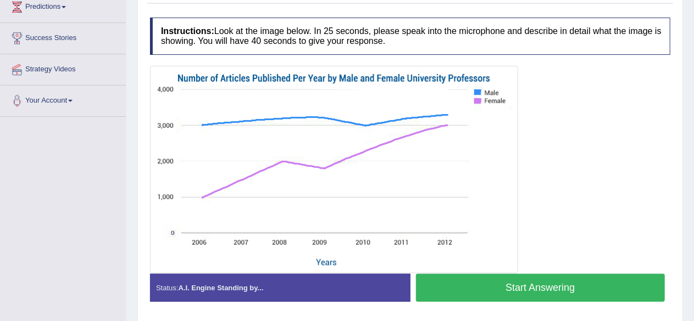
scroll to position [170, 0]
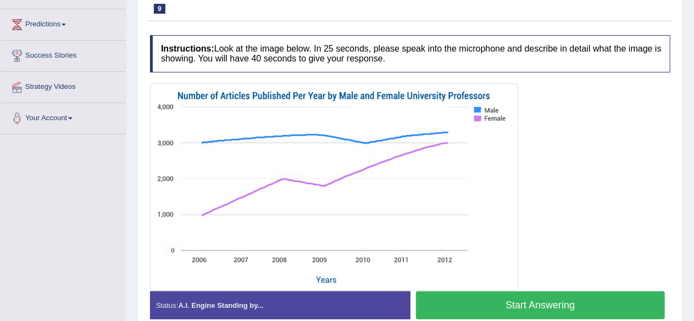
click at [487, 295] on button "Start Answering" at bounding box center [540, 306] width 249 height 28
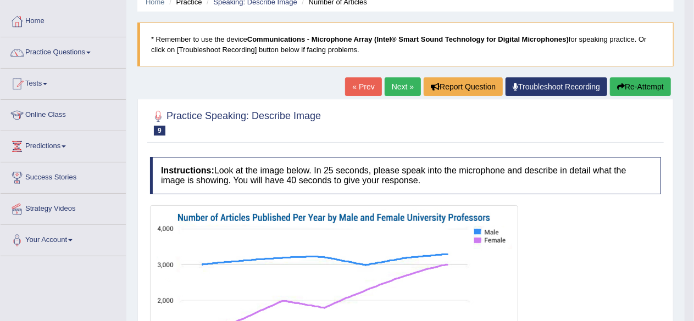
scroll to position [0, 0]
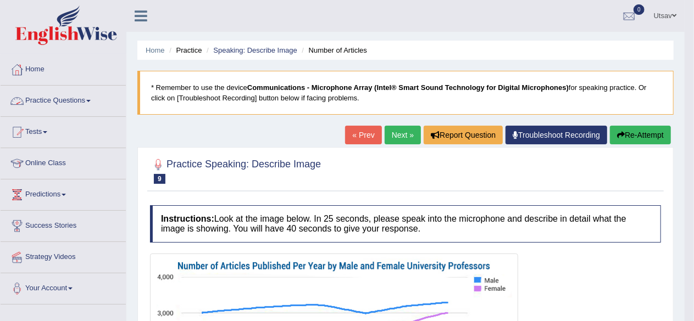
click at [90, 99] on link "Practice Questions" at bounding box center [63, 99] width 125 height 27
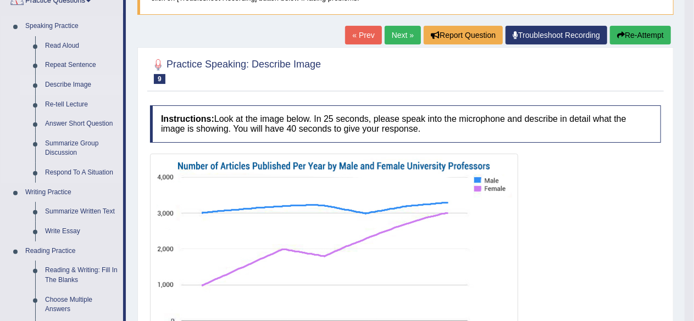
scroll to position [110, 0]
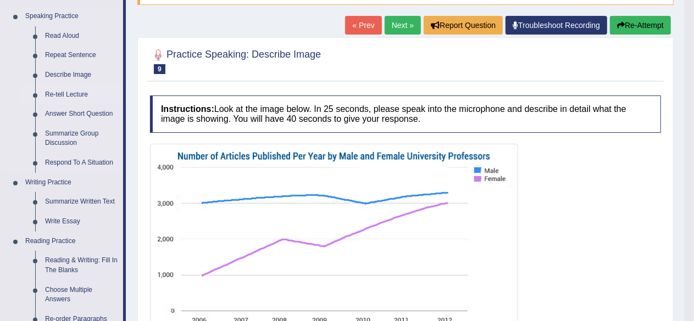
click at [76, 94] on link "Re-tell Lecture" at bounding box center [81, 95] width 83 height 20
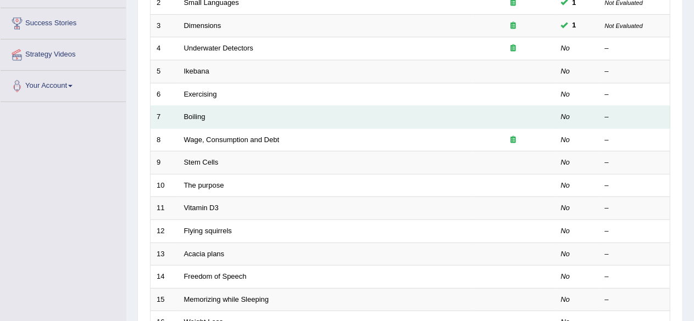
scroll to position [220, 0]
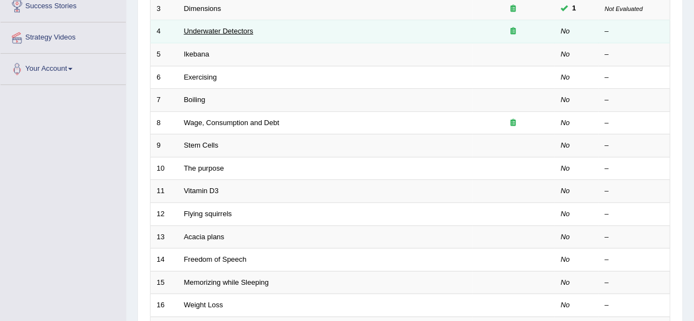
click at [208, 33] on link "Underwater Detectors" at bounding box center [218, 31] width 69 height 8
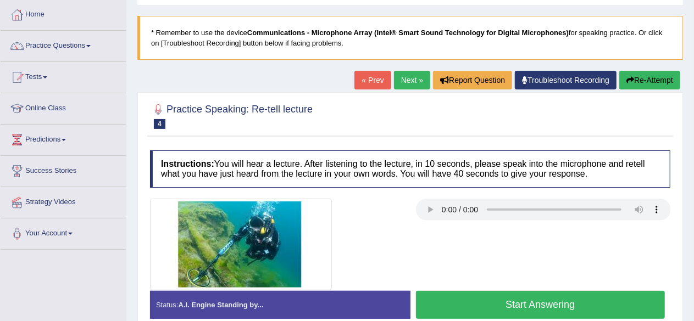
scroll to position [165, 0]
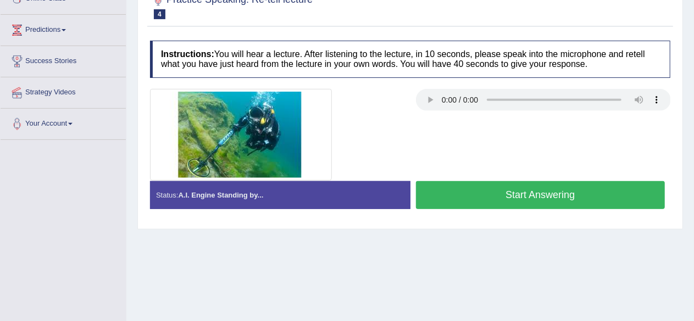
click at [486, 199] on button "Start Answering" at bounding box center [540, 195] width 249 height 28
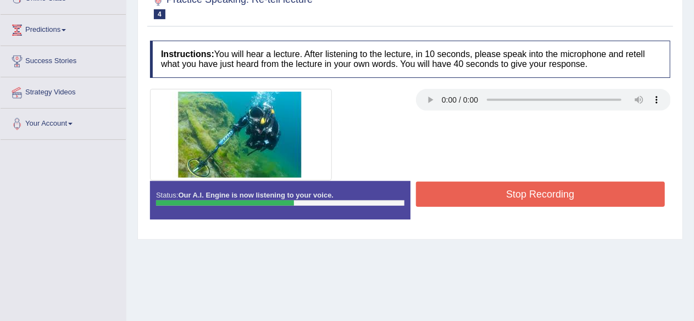
click at [470, 202] on button "Stop Recording" at bounding box center [540, 194] width 249 height 25
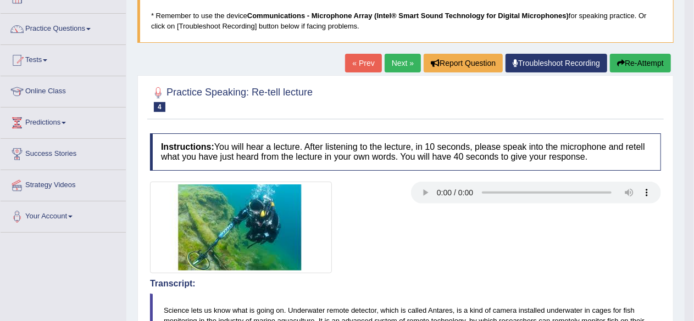
scroll to position [55, 0]
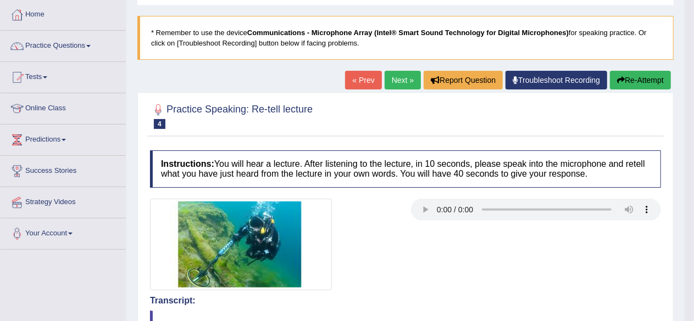
click at [410, 75] on link "Next »" at bounding box center [403, 80] width 36 height 19
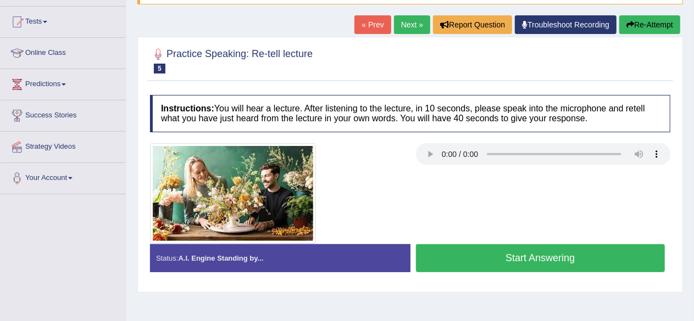
scroll to position [165, 0]
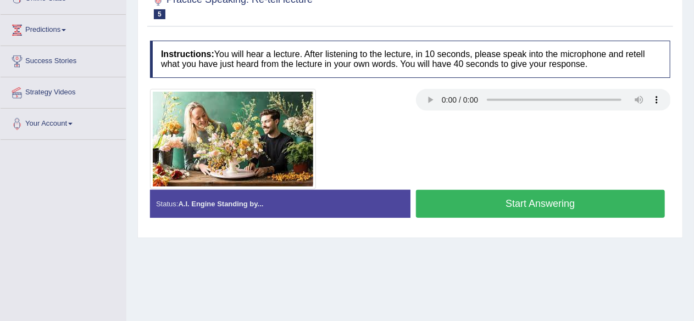
click at [518, 199] on button "Start Answering" at bounding box center [540, 204] width 249 height 28
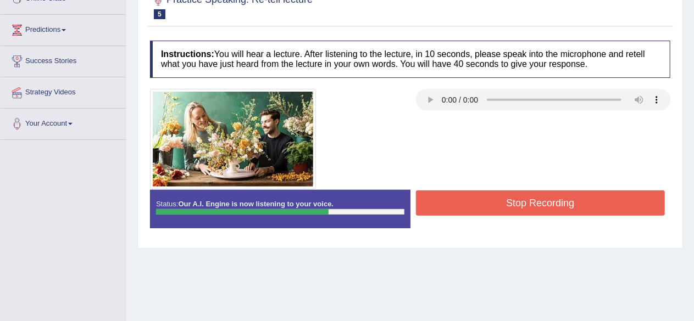
click at [496, 203] on button "Stop Recording" at bounding box center [540, 203] width 249 height 25
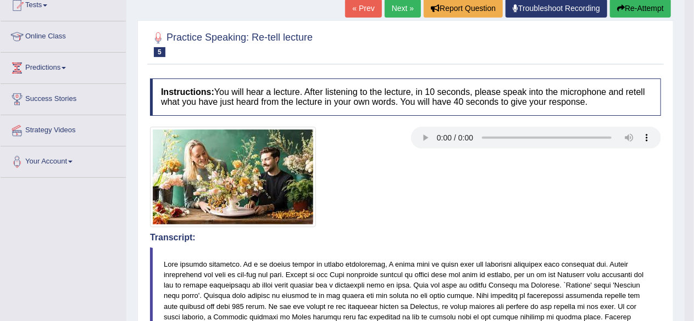
scroll to position [110, 0]
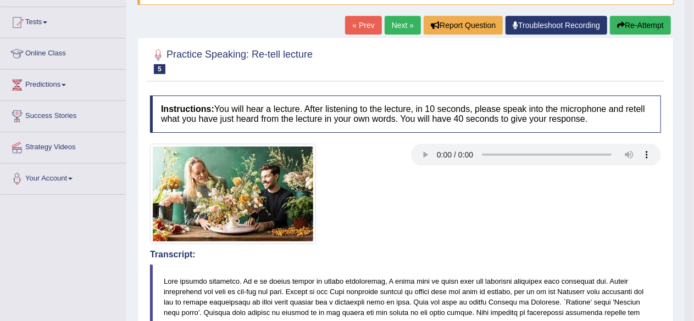
click at [404, 28] on link "Next »" at bounding box center [403, 25] width 36 height 19
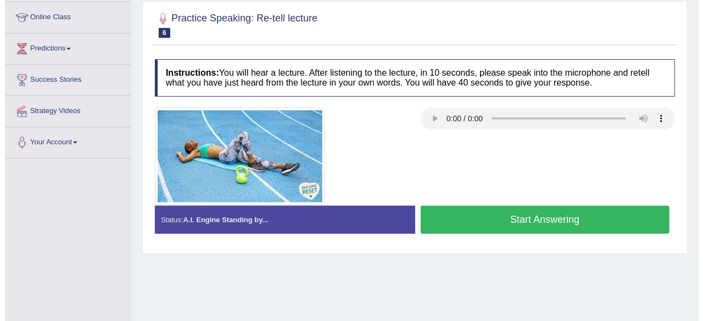
scroll to position [165, 0]
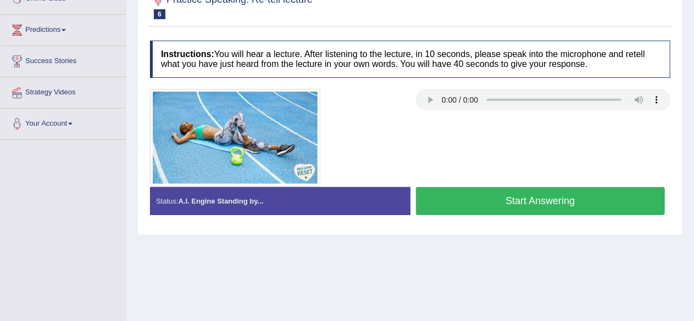
click at [476, 202] on button "Start Answering" at bounding box center [540, 201] width 249 height 28
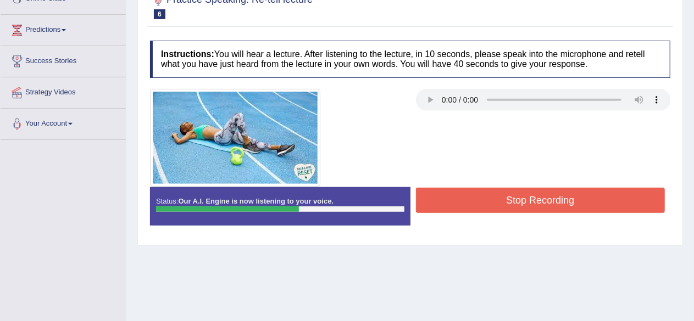
click at [477, 202] on button "Stop Recording" at bounding box center [540, 200] width 249 height 25
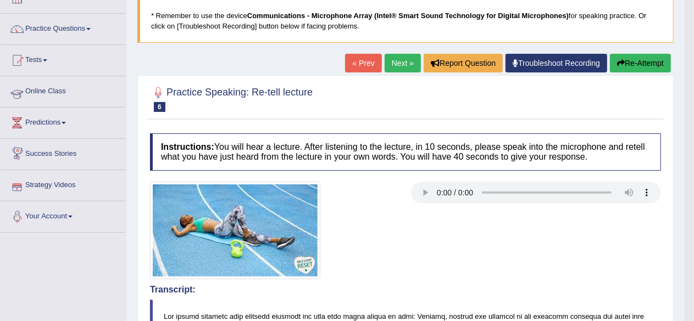
scroll to position [55, 0]
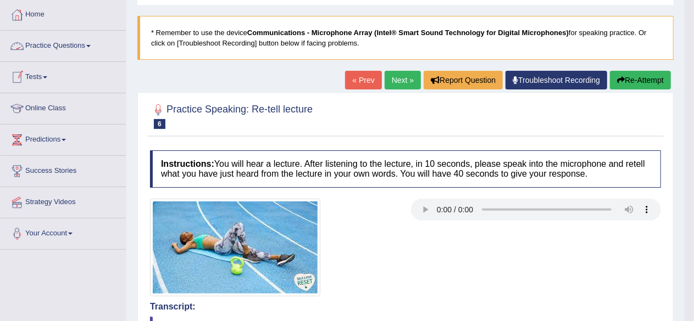
click at [91, 45] on span at bounding box center [88, 46] width 4 height 2
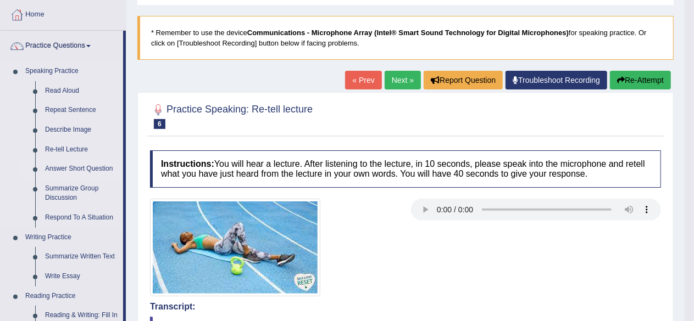
click at [84, 168] on link "Answer Short Question" at bounding box center [81, 169] width 83 height 20
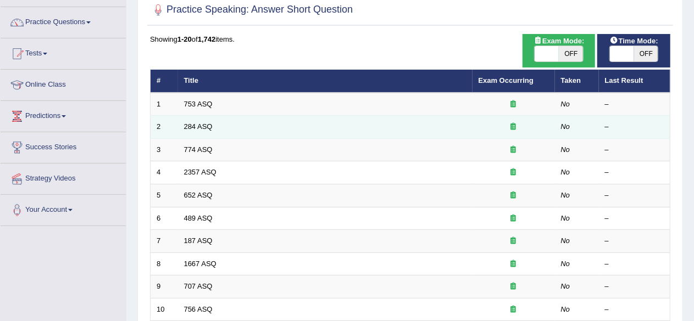
scroll to position [165, 0]
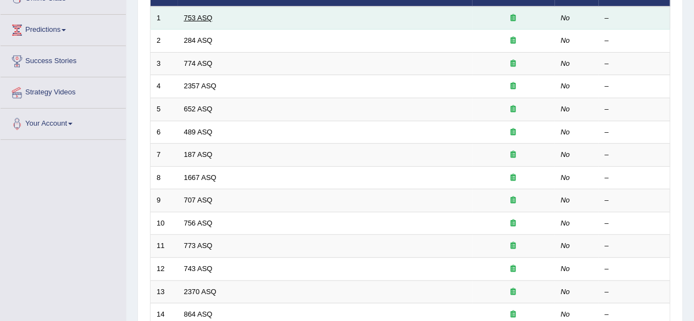
click at [200, 17] on link "753 ASQ" at bounding box center [198, 18] width 29 height 8
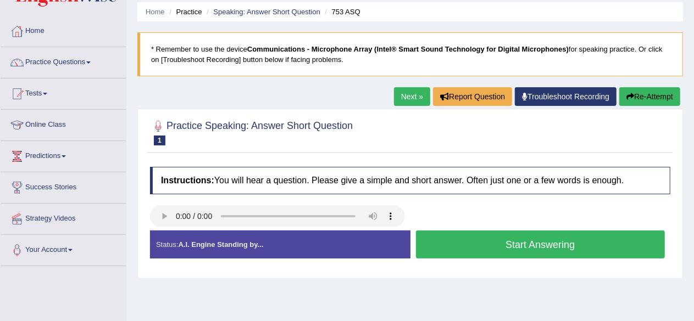
scroll to position [110, 0]
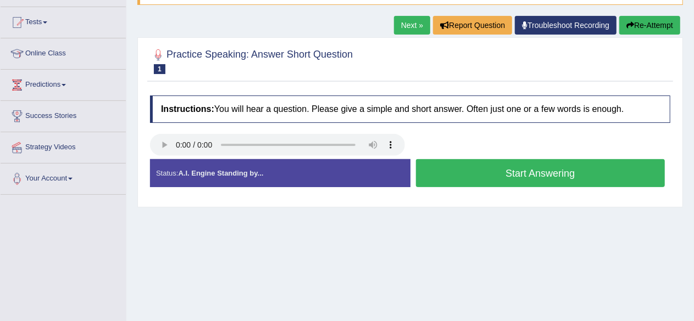
click at [467, 167] on button "Start Answering" at bounding box center [540, 173] width 249 height 28
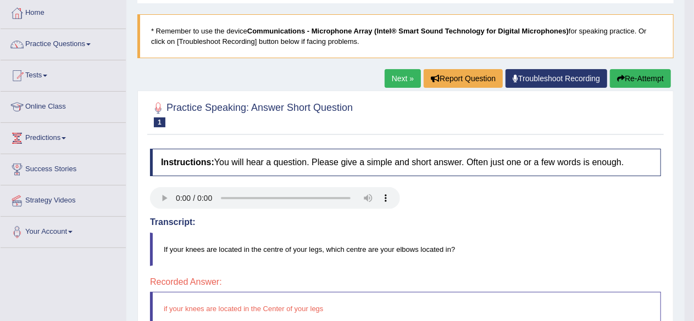
scroll to position [35, 0]
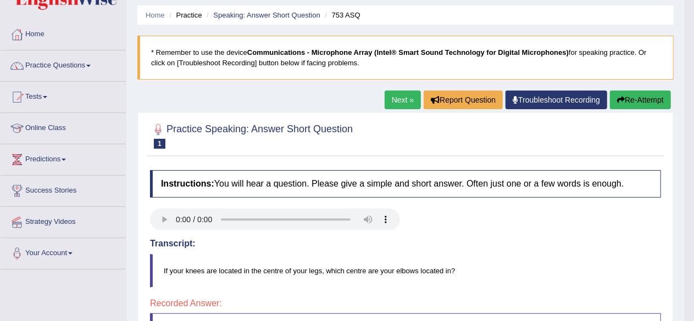
click at [412, 98] on link "Next »" at bounding box center [403, 100] width 36 height 19
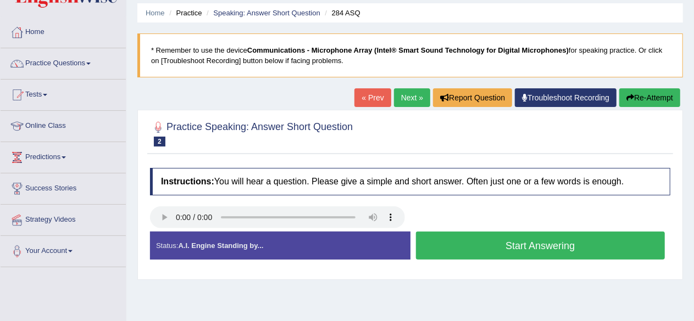
scroll to position [55, 0]
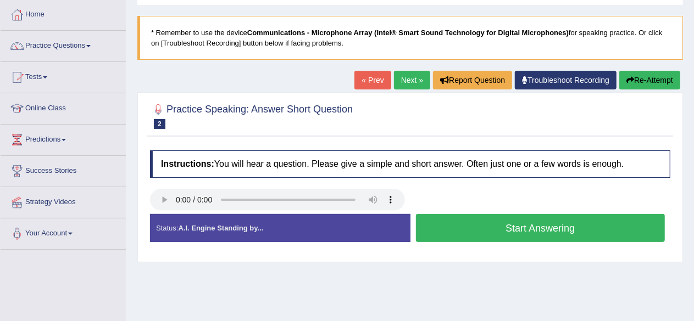
click at [474, 226] on button "Start Answering" at bounding box center [540, 228] width 249 height 28
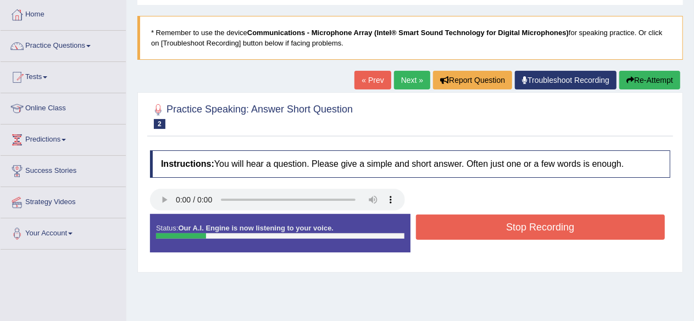
click at [474, 226] on button "Stop Recording" at bounding box center [540, 227] width 249 height 25
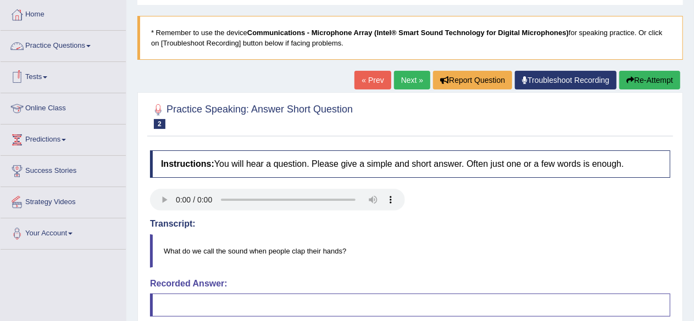
click at [91, 44] on link "Practice Questions" at bounding box center [63, 44] width 125 height 27
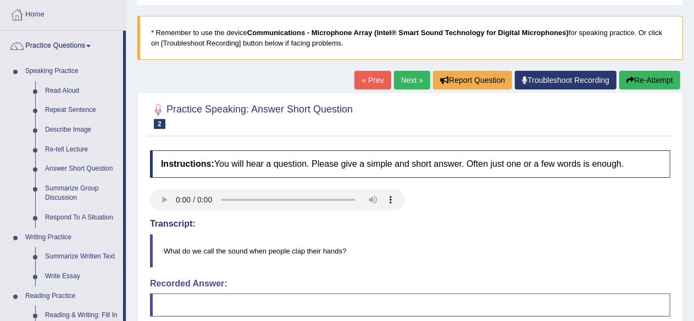
click at [59, 191] on link "Summarize Group Discussion" at bounding box center [81, 193] width 83 height 29
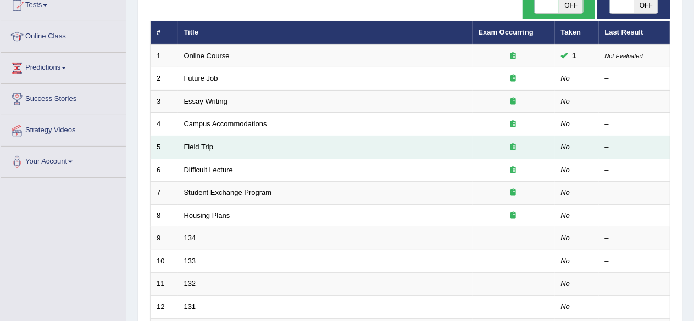
scroll to position [110, 0]
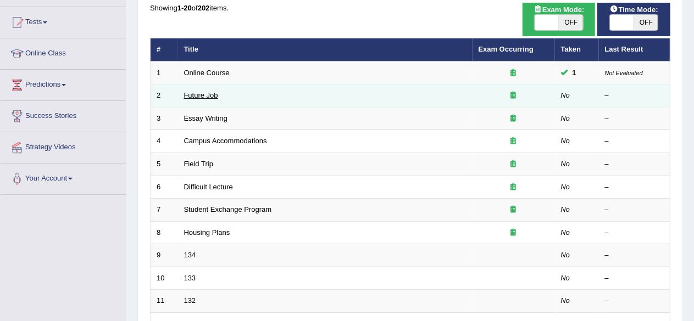
click at [207, 97] on link "Future Job" at bounding box center [201, 95] width 34 height 8
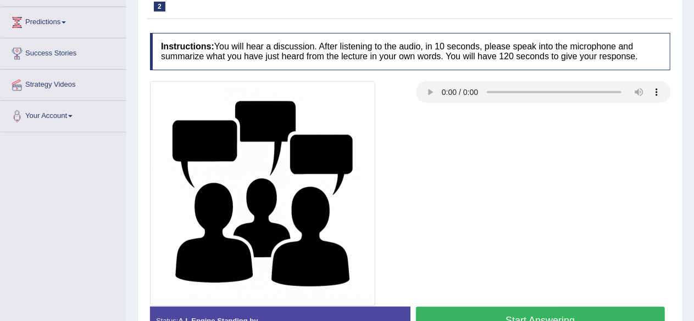
scroll to position [220, 0]
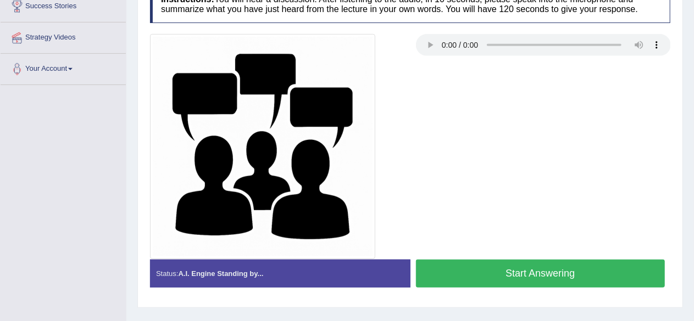
click at [509, 263] on button "Start Answering" at bounding box center [540, 274] width 249 height 28
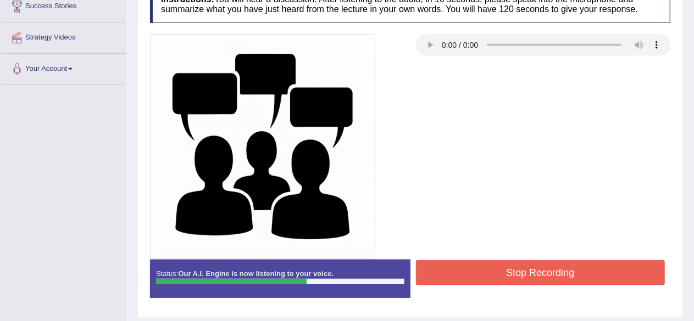
click at [499, 278] on button "Stop Recording" at bounding box center [540, 272] width 249 height 25
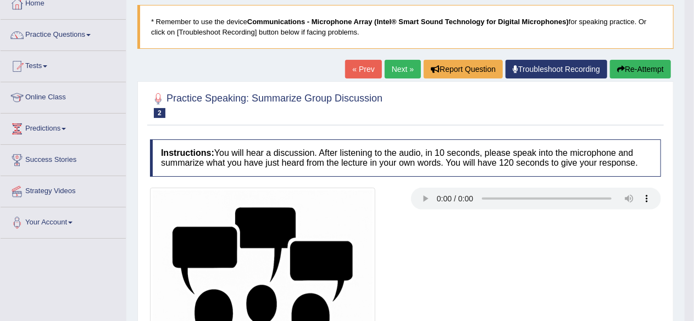
scroll to position [0, 0]
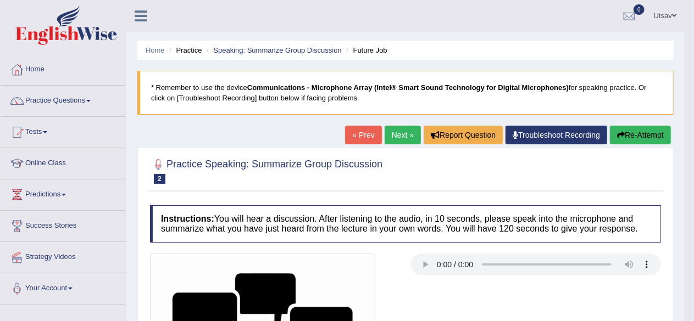
click at [403, 136] on link "Next »" at bounding box center [403, 135] width 36 height 19
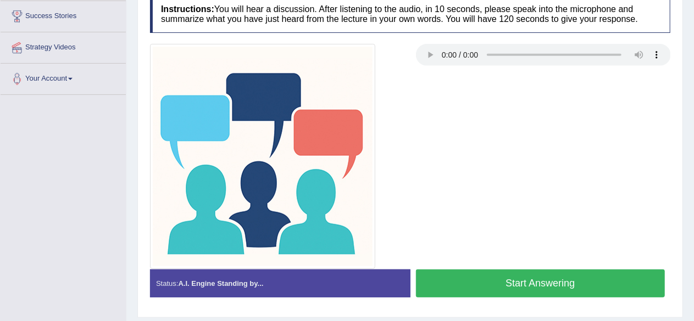
scroll to position [220, 0]
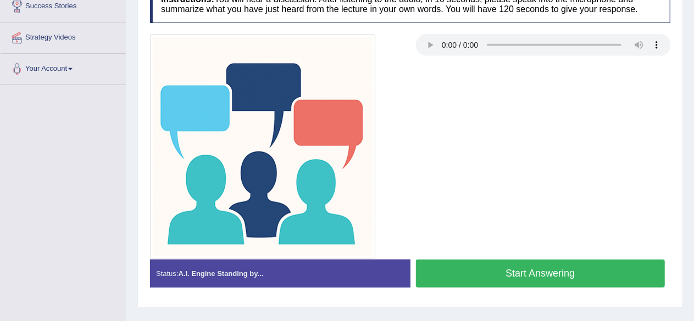
click at [547, 276] on button "Start Answering" at bounding box center [540, 274] width 249 height 28
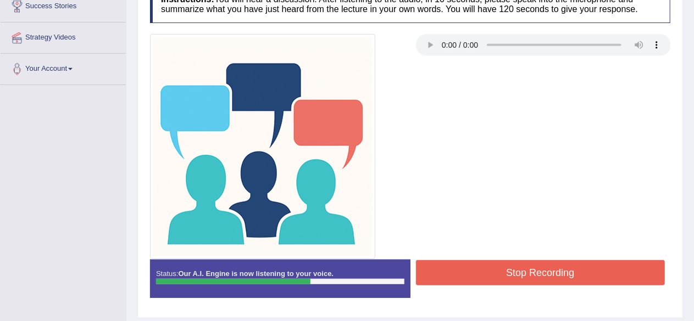
click at [500, 275] on button "Stop Recording" at bounding box center [540, 272] width 249 height 25
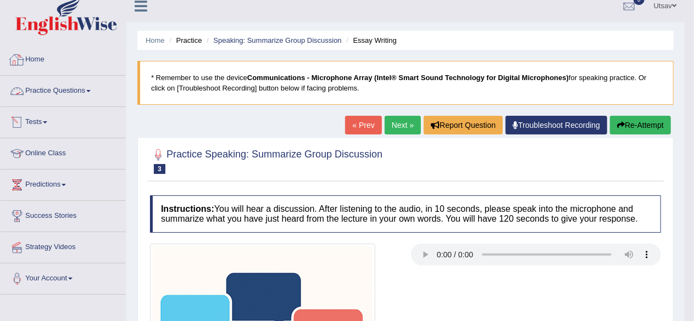
scroll to position [0, 0]
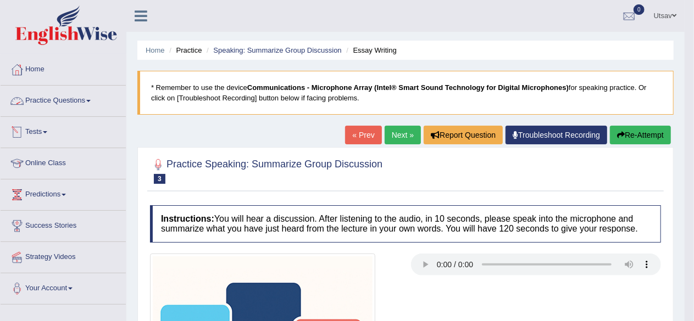
click at [84, 98] on link "Practice Questions" at bounding box center [63, 99] width 125 height 27
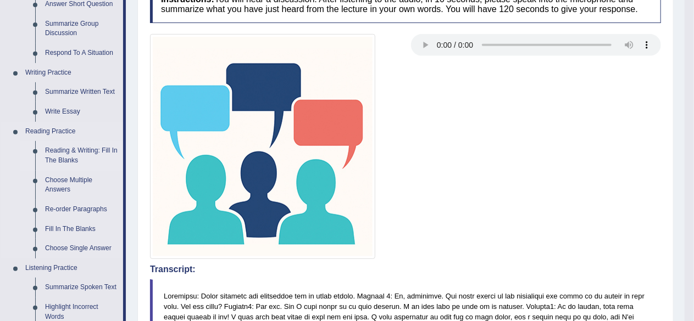
scroll to position [275, 0]
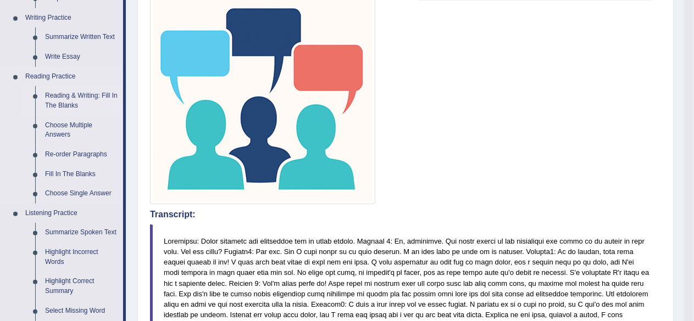
click at [63, 96] on link "Reading & Writing: Fill In The Blanks" at bounding box center [81, 100] width 83 height 29
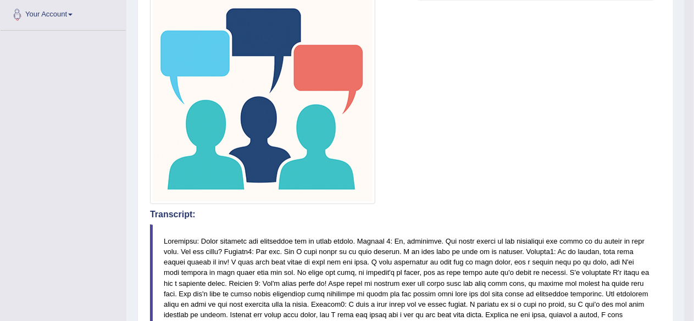
scroll to position [286, 0]
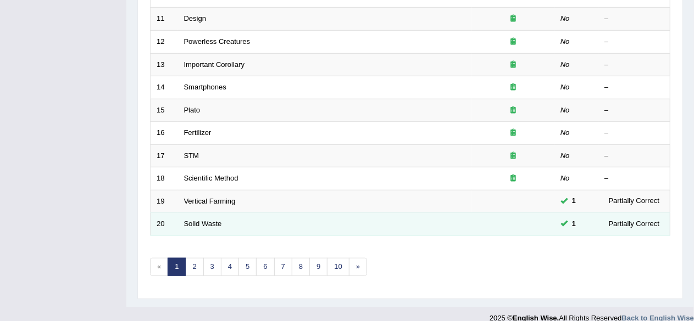
scroll to position [401, 0]
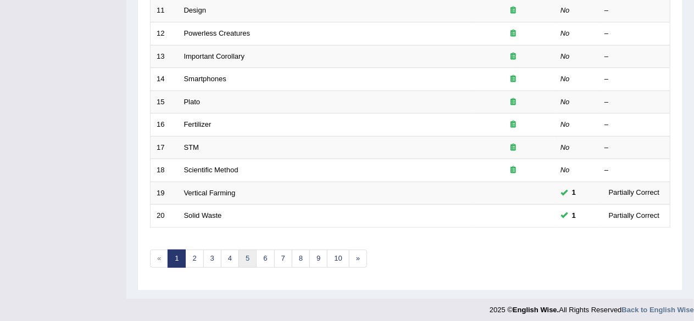
click at [251, 259] on link "5" at bounding box center [247, 259] width 18 height 18
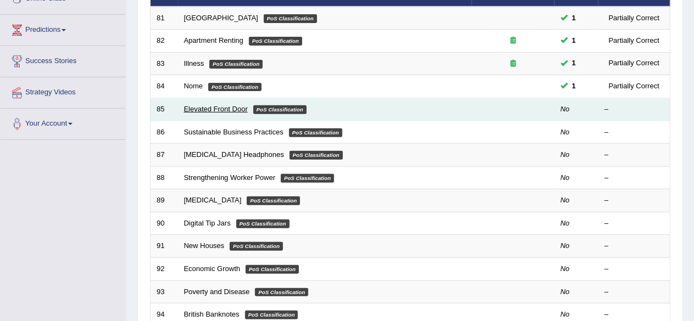
click at [214, 108] on link "Elevated Front Door" at bounding box center [216, 109] width 64 height 8
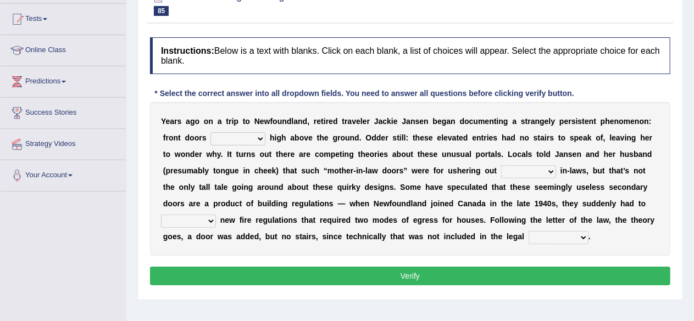
scroll to position [165, 0]
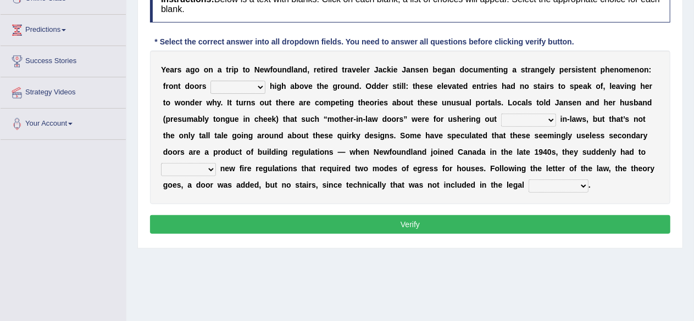
click at [252, 88] on select "raised visited painted lowered" at bounding box center [237, 87] width 55 height 13
select select "raised"
click at [210, 81] on select "raised visited painted lowered" at bounding box center [237, 87] width 55 height 13
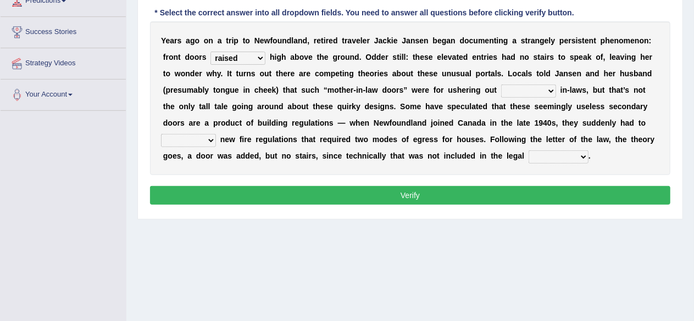
scroll to position [220, 0]
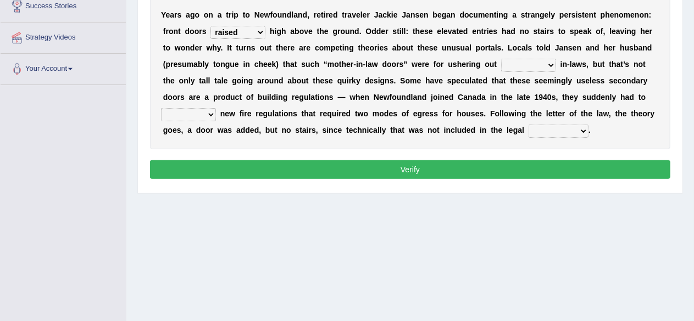
click at [519, 64] on select "unbiased underlined unwanted united" at bounding box center [528, 65] width 55 height 13
select select "underlined"
click at [501, 59] on select "unbiased underlined unwanted united" at bounding box center [528, 65] width 55 height 13
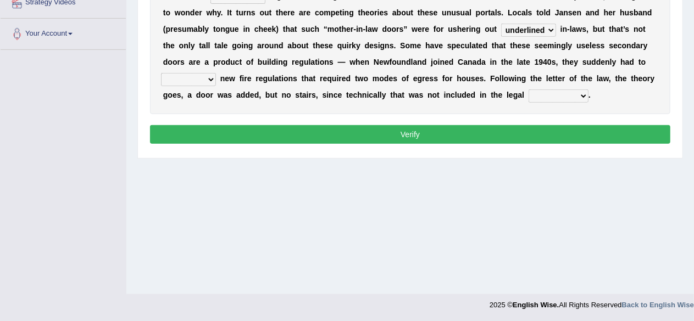
click at [195, 78] on select "illuminate appreciate match disobey" at bounding box center [188, 79] width 55 height 13
select select "illuminate"
click at [161, 73] on select "illuminate appreciate match disobey" at bounding box center [188, 79] width 55 height 13
click at [555, 93] on select "religion paces manager requirement" at bounding box center [559, 96] width 60 height 13
select select "requirement"
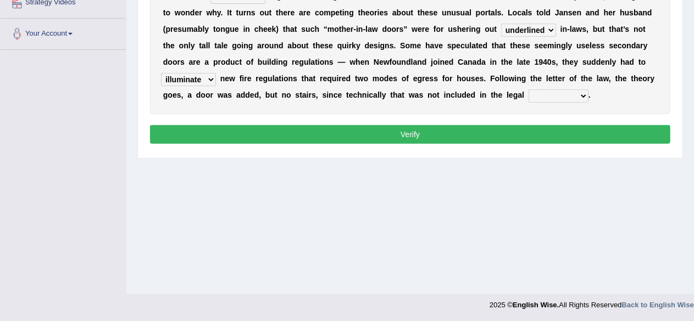
click at [529, 90] on select "religion paces manager requirement" at bounding box center [559, 96] width 60 height 13
click at [210, 79] on select "illuminate appreciate match disobey" at bounding box center [188, 79] width 55 height 13
select select "disobey"
click at [161, 73] on select "illuminate appreciate match disobey" at bounding box center [188, 79] width 55 height 13
click at [218, 130] on button "Verify" at bounding box center [410, 134] width 520 height 19
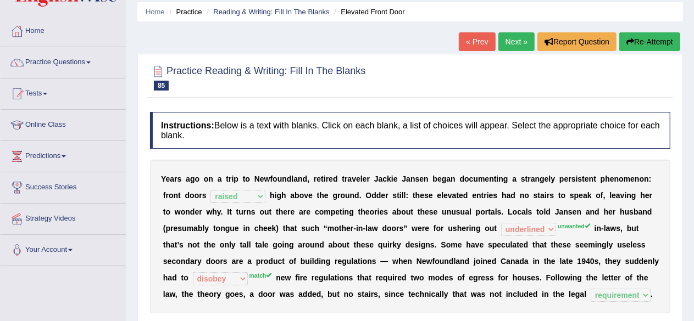
scroll to position [35, 0]
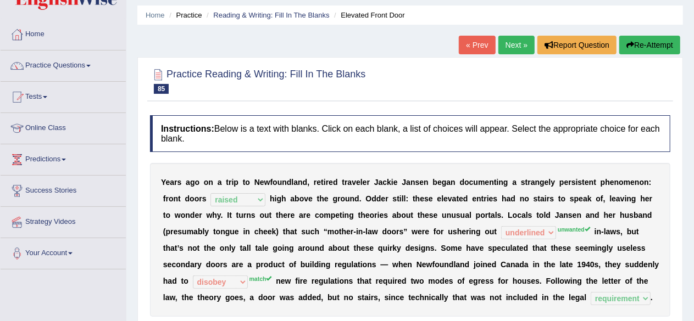
click at [521, 40] on link "Next »" at bounding box center [516, 45] width 36 height 19
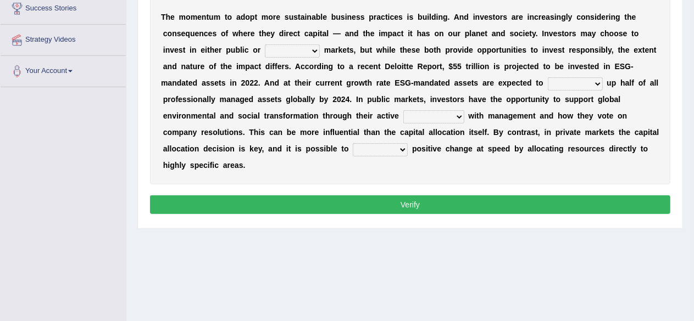
scroll to position [200, 0]
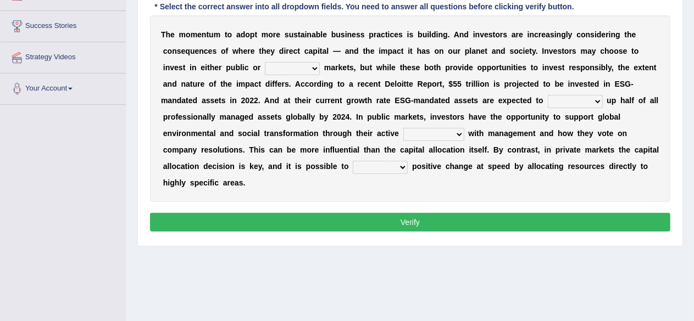
click at [292, 66] on select "financial material written private" at bounding box center [292, 68] width 55 height 13
select select "private"
click at [265, 62] on select "financial material written private" at bounding box center [292, 68] width 55 height 13
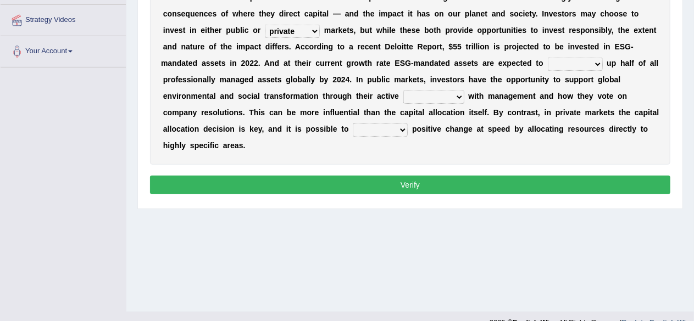
scroll to position [255, 0]
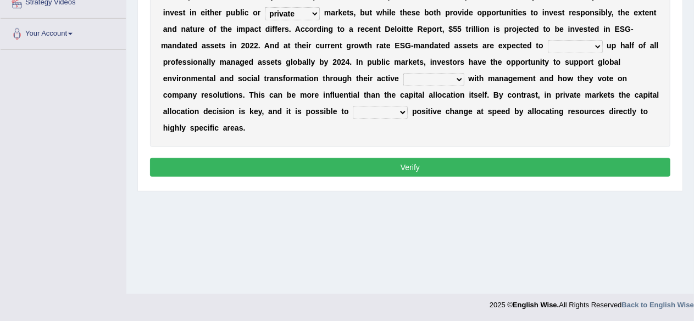
click at [575, 45] on select "build use make add" at bounding box center [575, 46] width 55 height 13
select select "build"
click at [548, 40] on select "build use make add" at bounding box center [575, 46] width 55 height 13
click at [447, 74] on select "engagement service squabble investment" at bounding box center [433, 79] width 61 height 13
select select "engagement"
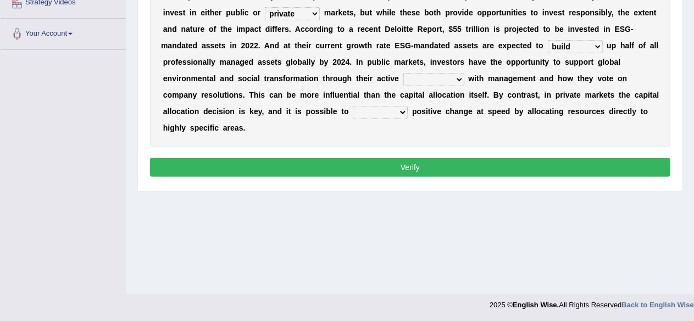
click at [403, 73] on select "engagement service squabble investment" at bounding box center [433, 79] width 61 height 13
click at [435, 79] on select "engagement service squabble investment" at bounding box center [433, 79] width 61 height 13
click at [403, 73] on select "engagement service squabble investment" at bounding box center [433, 79] width 61 height 13
click at [373, 108] on select "prove collapse drive restore" at bounding box center [380, 112] width 55 height 13
select select "drive"
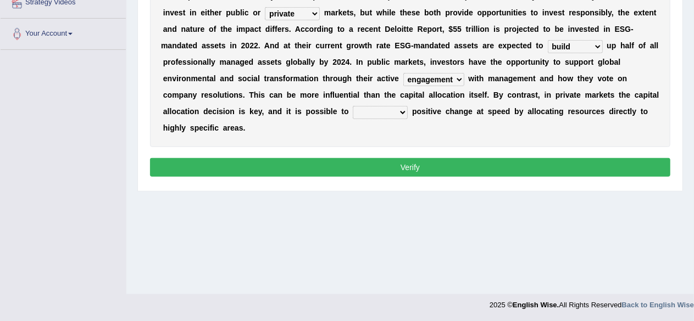
click at [353, 106] on select "prove collapse drive restore" at bounding box center [380, 112] width 55 height 13
click at [390, 163] on button "Verify" at bounding box center [410, 167] width 520 height 19
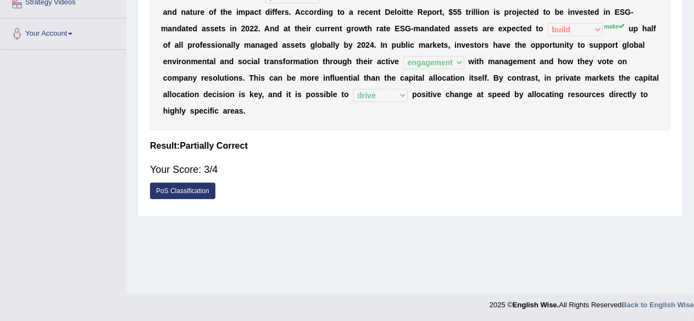
scroll to position [241, 0]
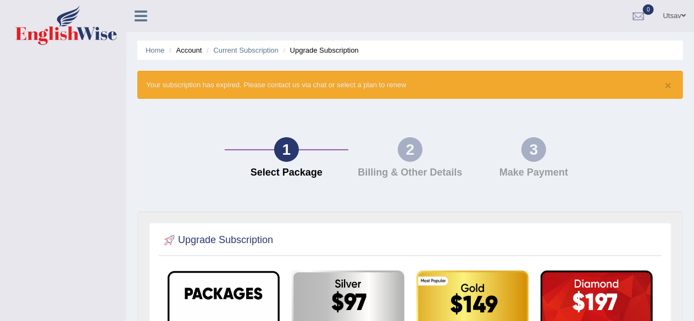
click at [371, 123] on div "1 Select Package 2 Billing & Other Details 3 Make Payment" at bounding box center [410, 161] width 557 height 102
click at [136, 15] on icon at bounding box center [141, 16] width 13 height 14
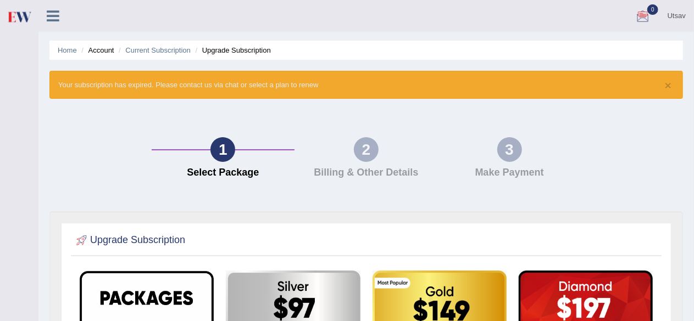
click at [58, 13] on icon at bounding box center [53, 16] width 13 height 14
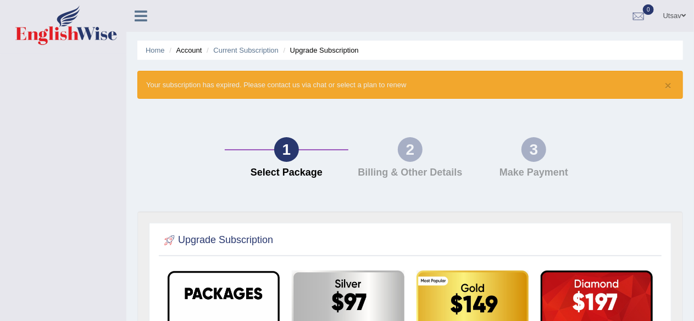
click at [142, 18] on icon at bounding box center [141, 16] width 13 height 14
